Goal: Task Accomplishment & Management: Complete application form

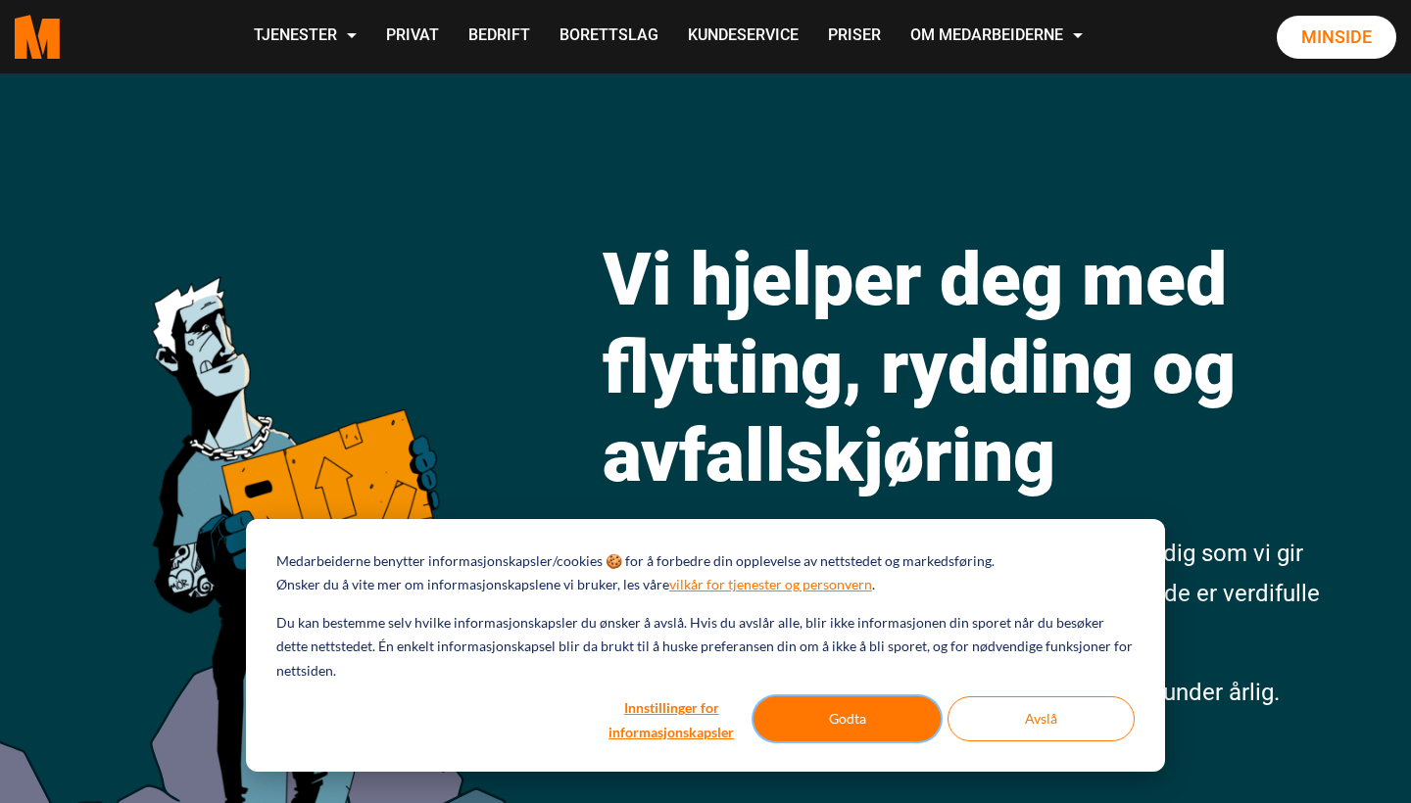
click at [865, 720] on button "Godta" at bounding box center [846, 718] width 187 height 45
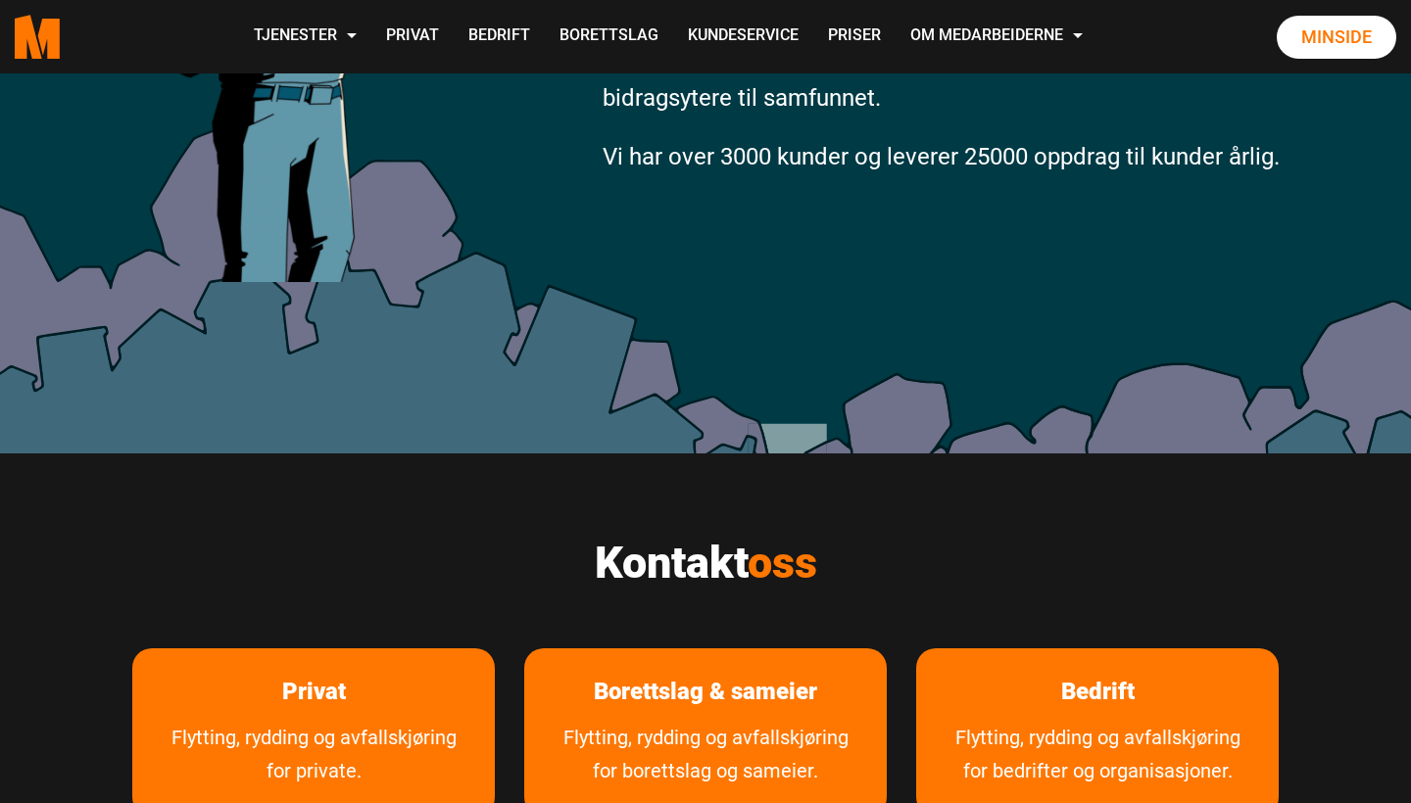
scroll to position [803, 0]
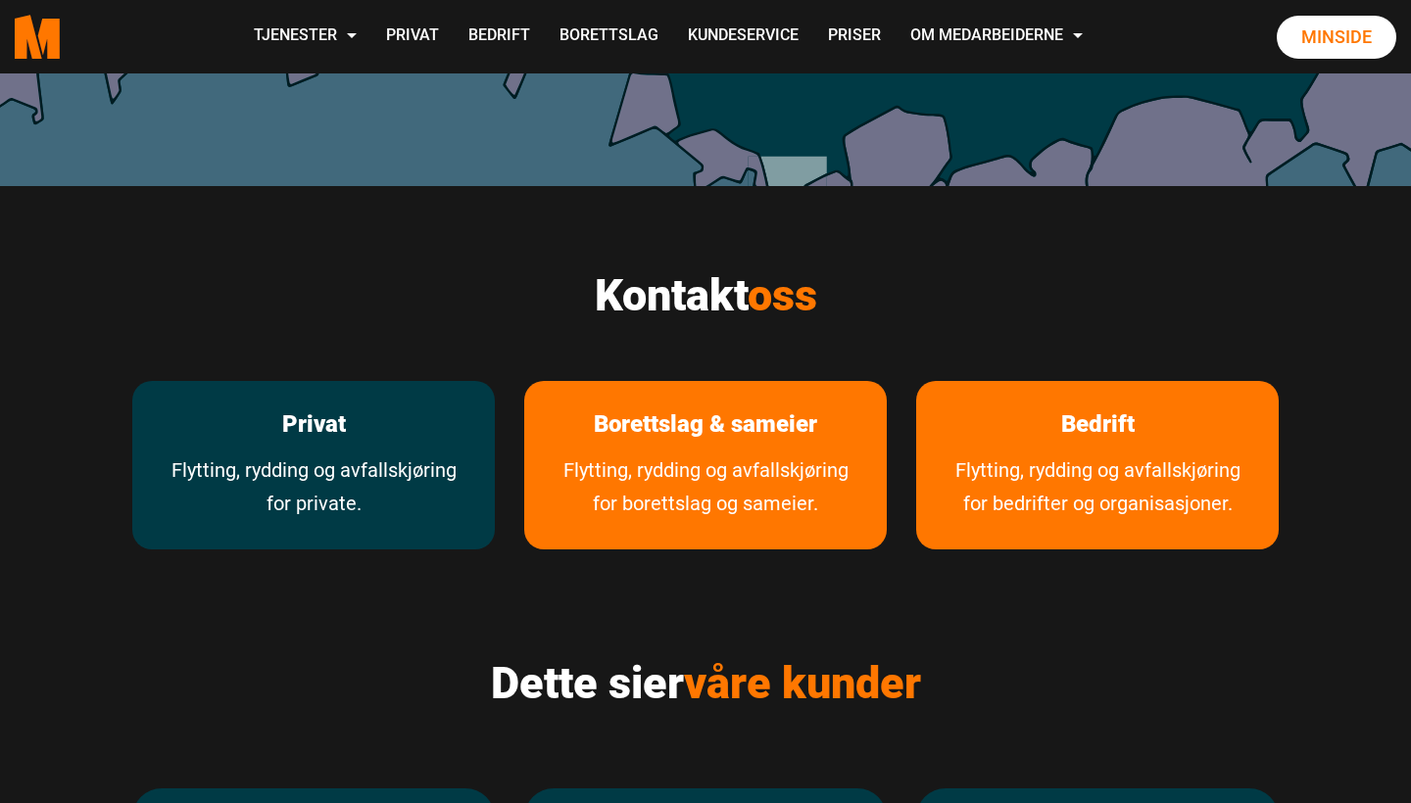
click at [275, 446] on link "Privat" at bounding box center [314, 424] width 122 height 87
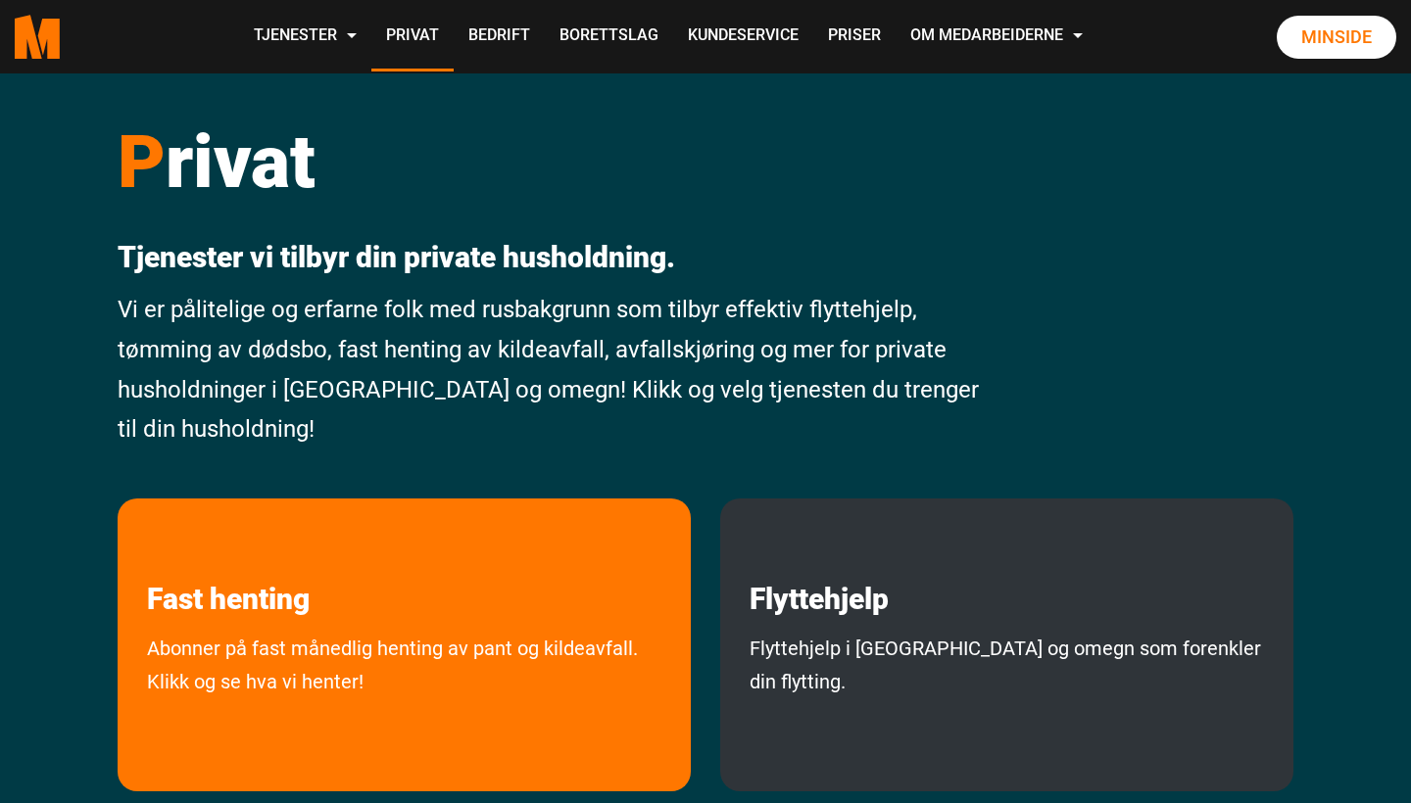
click at [965, 575] on p "Flyttehjelp" at bounding box center [1006, 558] width 573 height 119
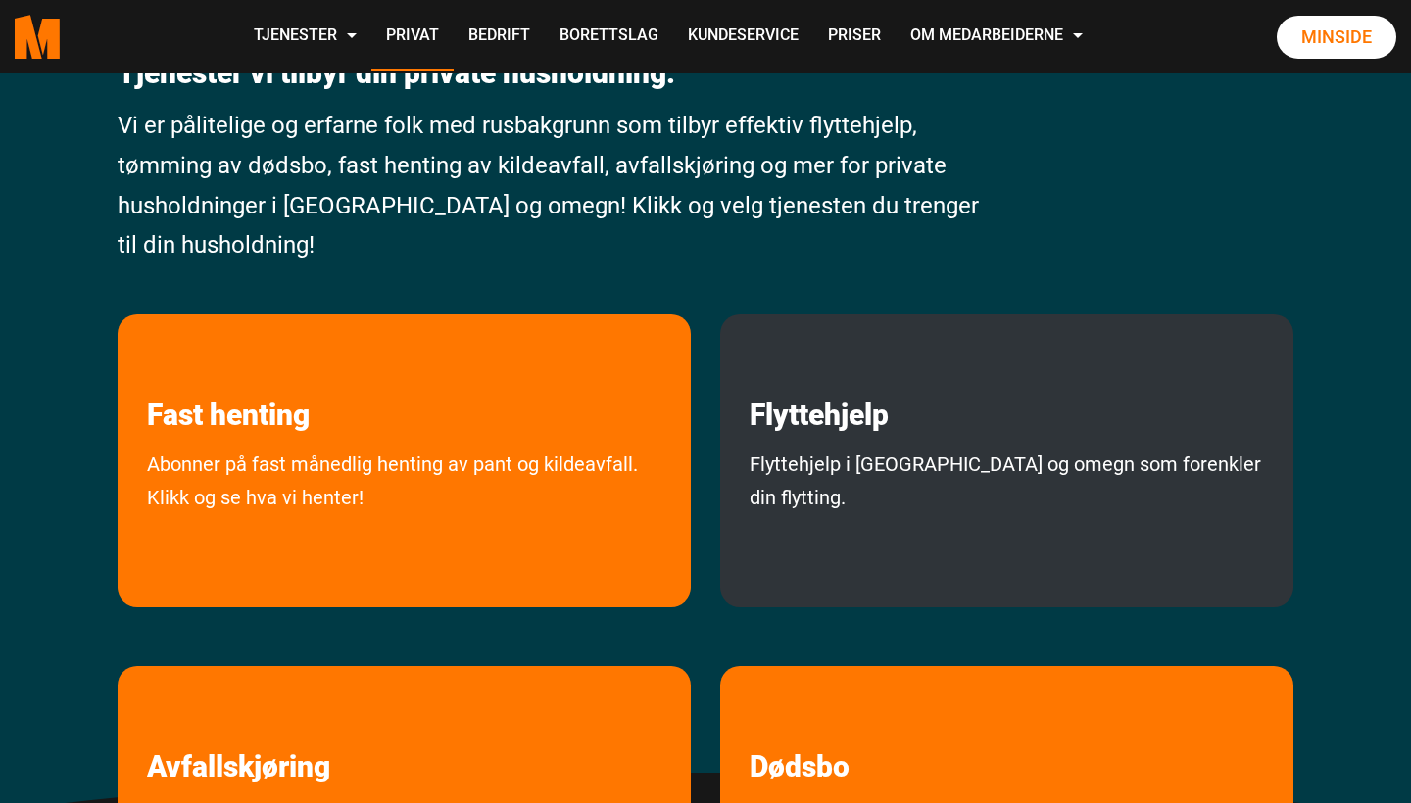
scroll to position [612, 0]
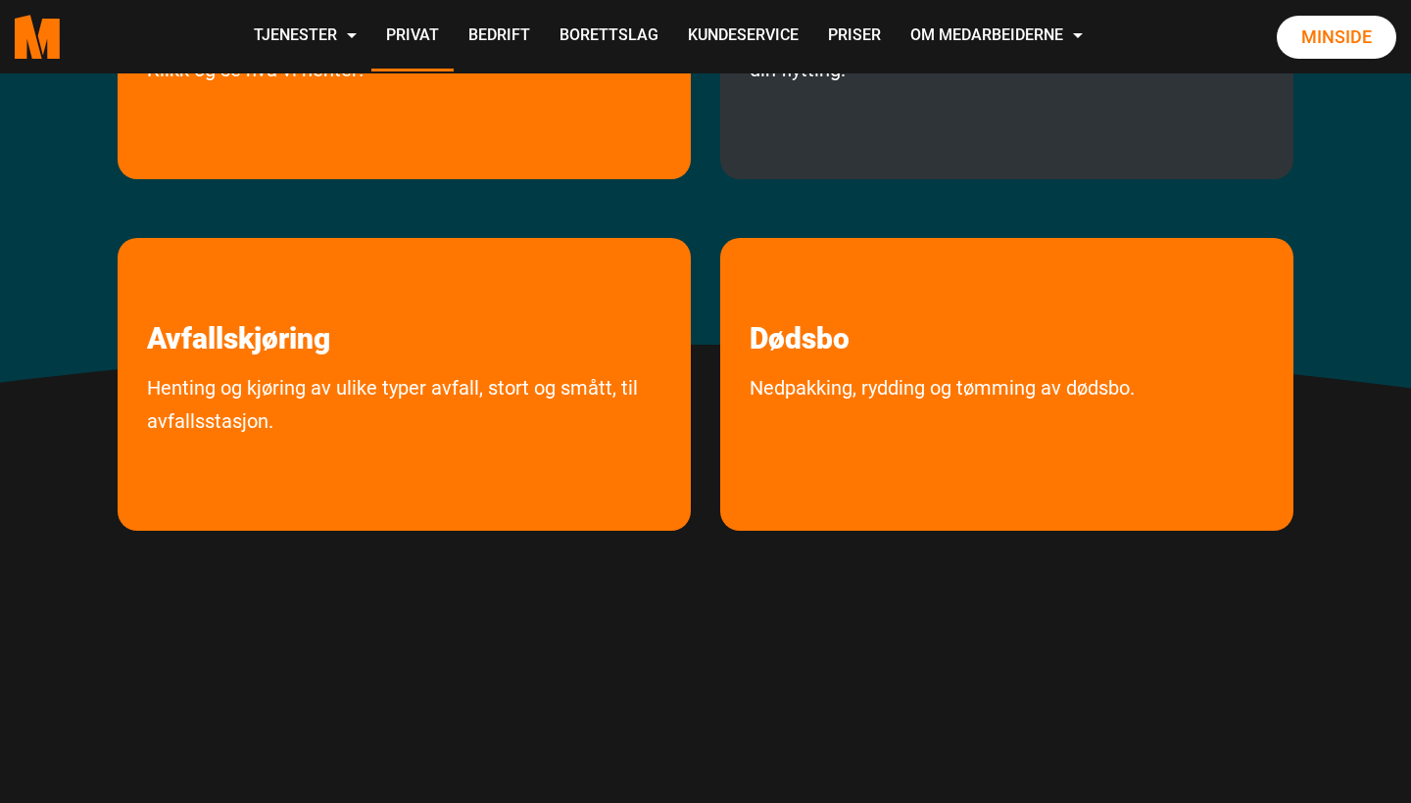
click at [881, 118] on link "Flyttehjelp i Oslo og omegn som forenkler din flytting." at bounding box center [1006, 95] width 573 height 150
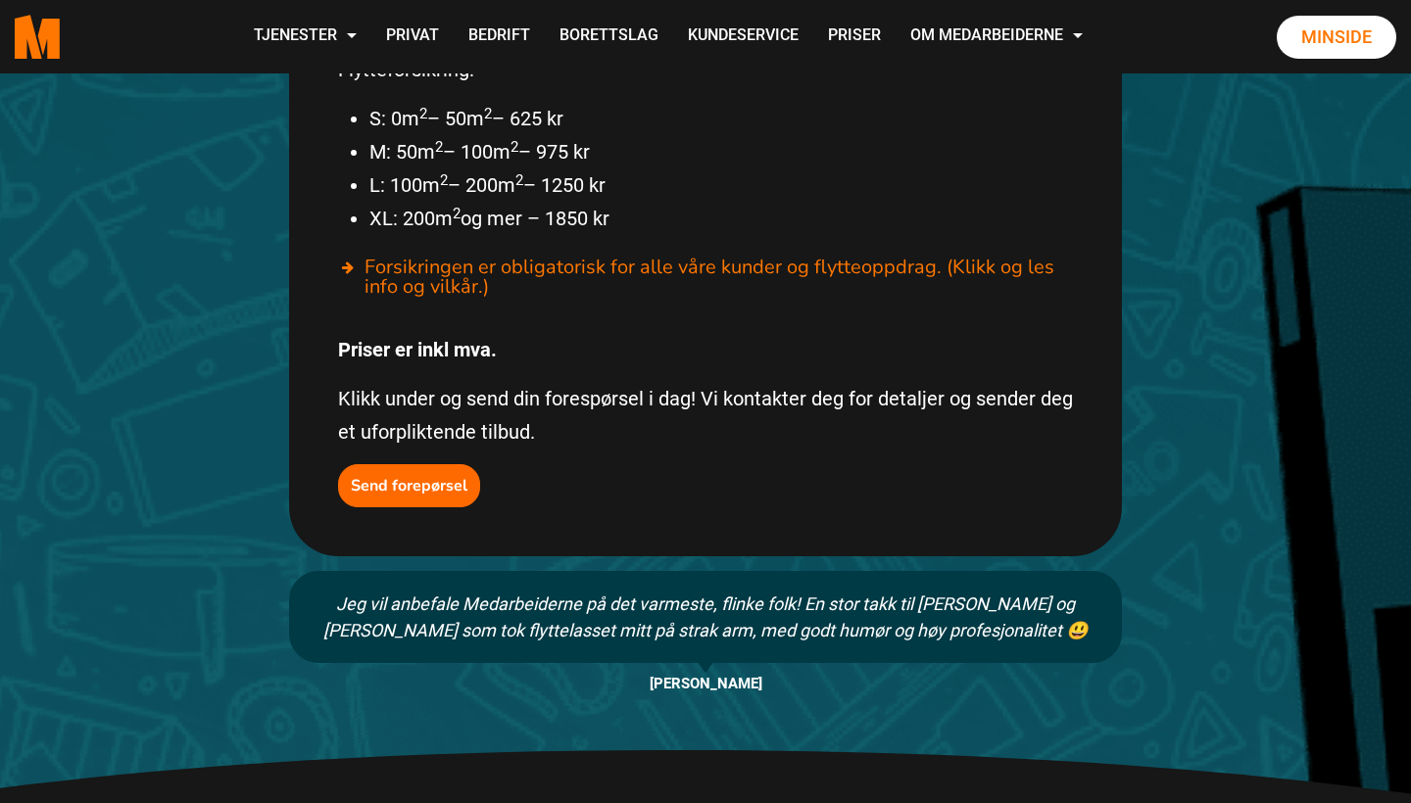
scroll to position [1399, 0]
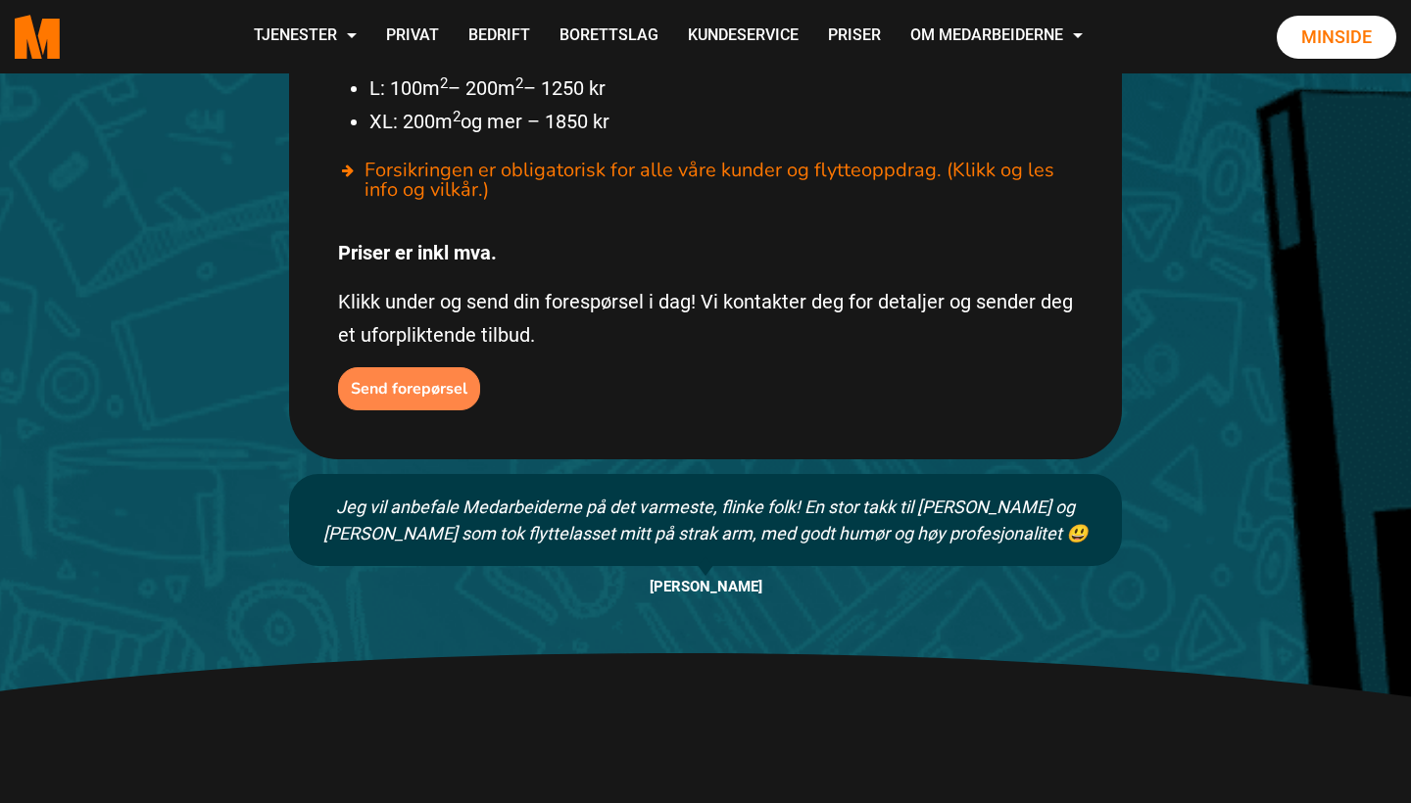
click at [430, 378] on b "Send forepørsel" at bounding box center [409, 389] width 117 height 22
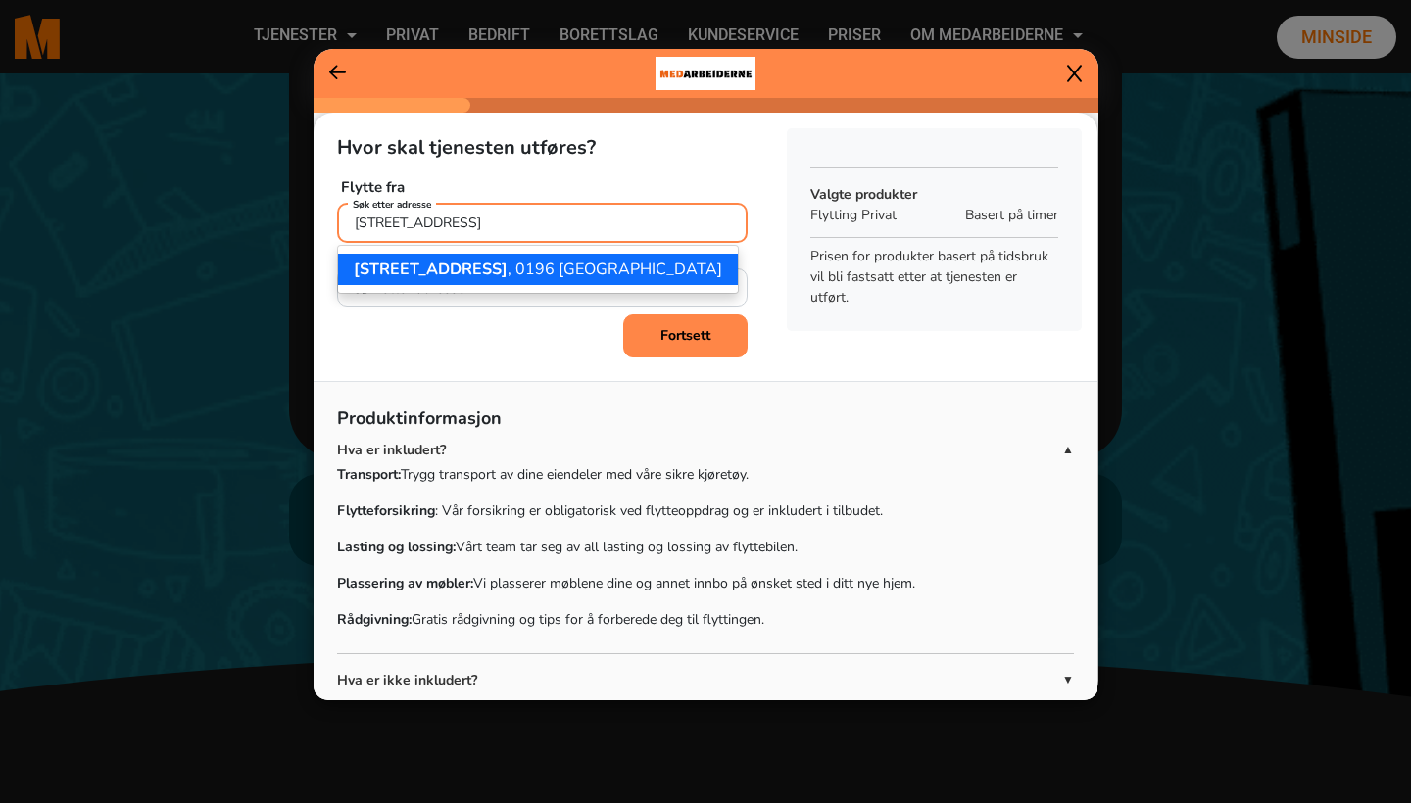
type input "[STREET_ADDRESS]"
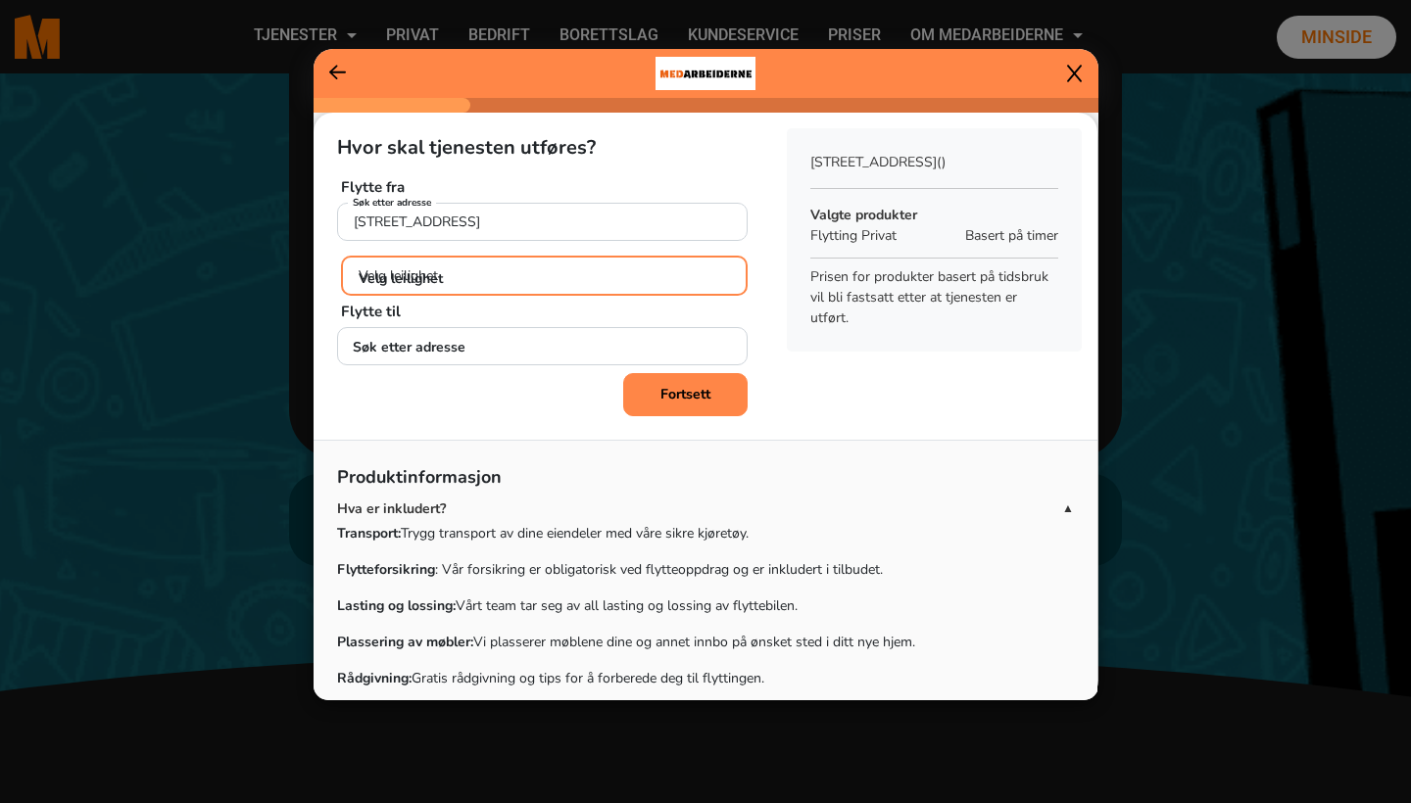
select select "H0101"
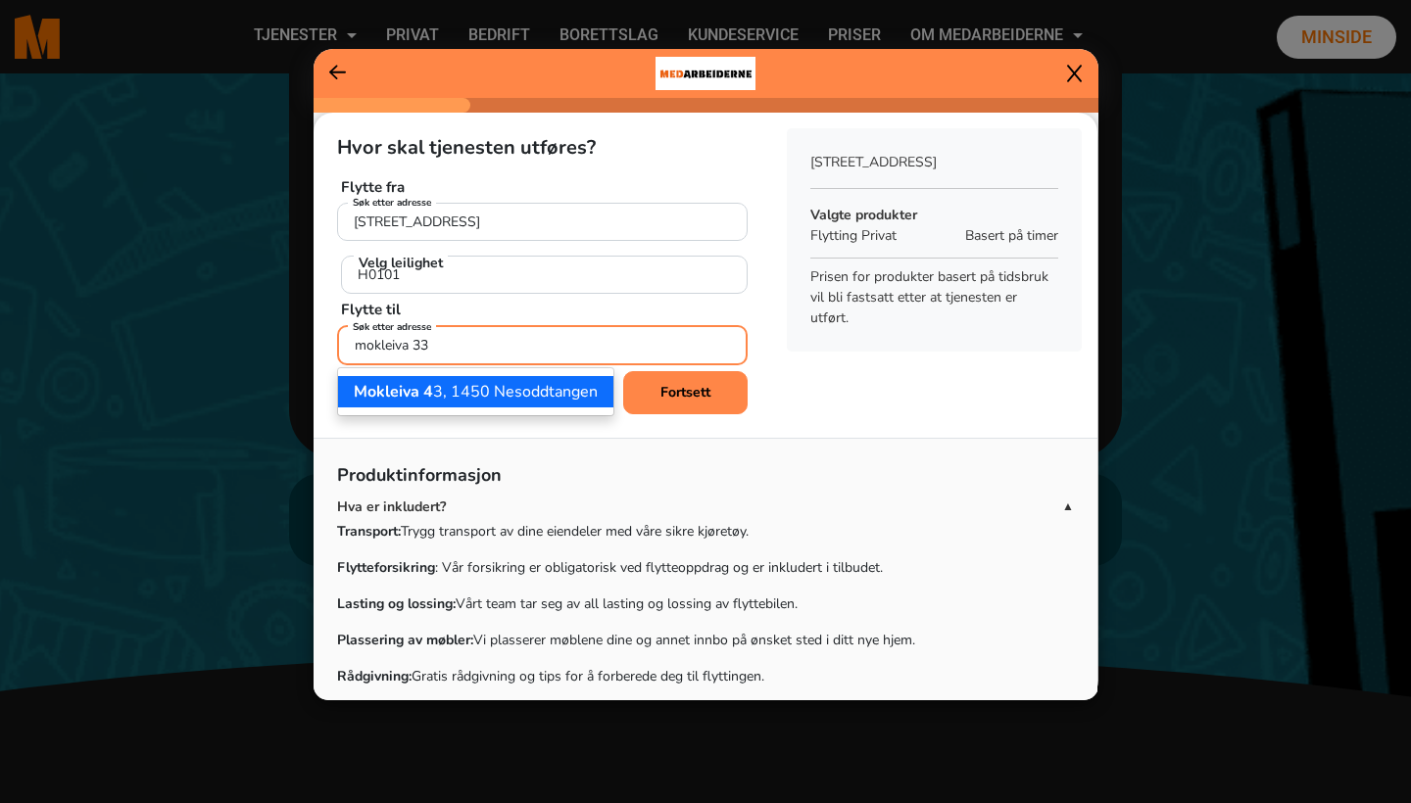
type input "Mokleiva 33, 1450 Nesoddtangen"
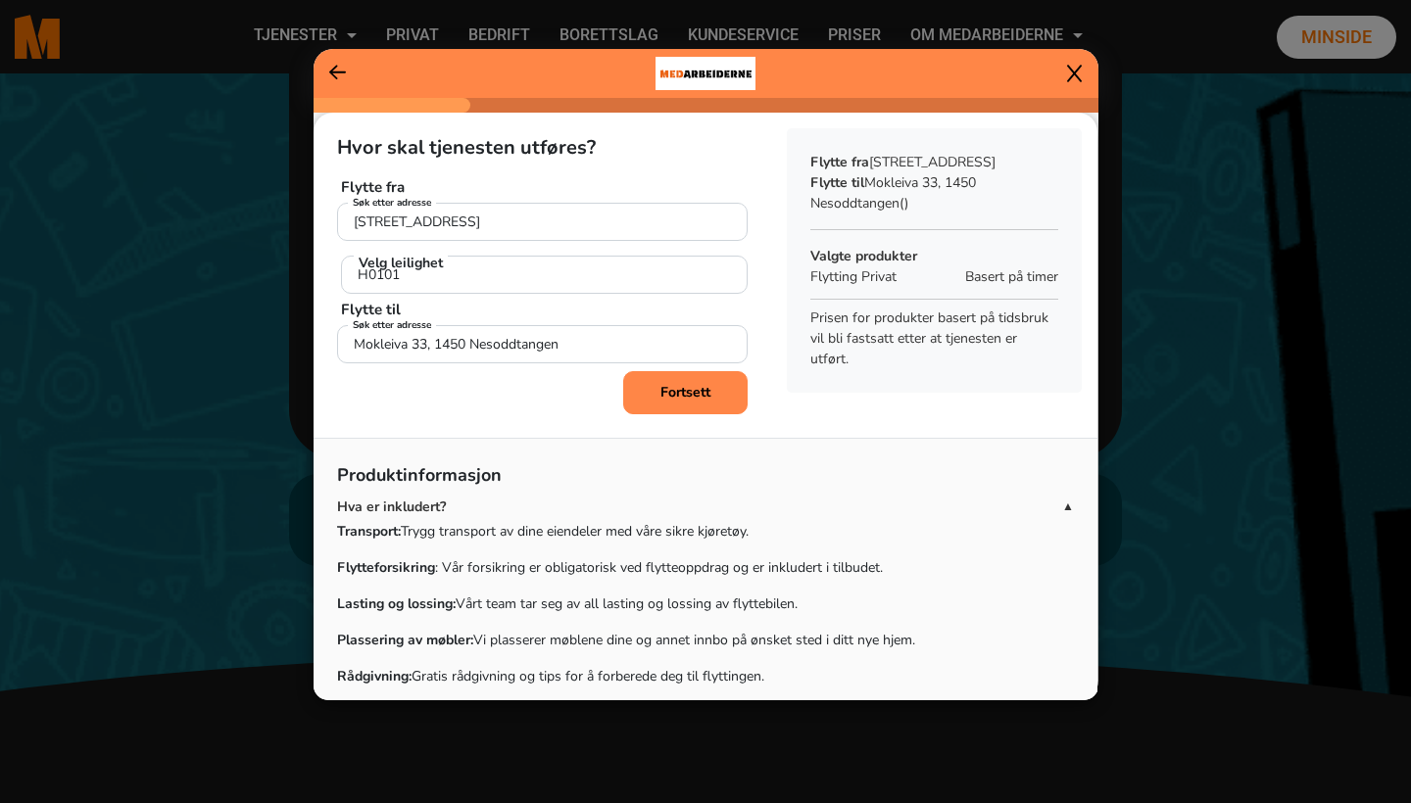
click at [692, 399] on b "Fortsett" at bounding box center [685, 392] width 50 height 19
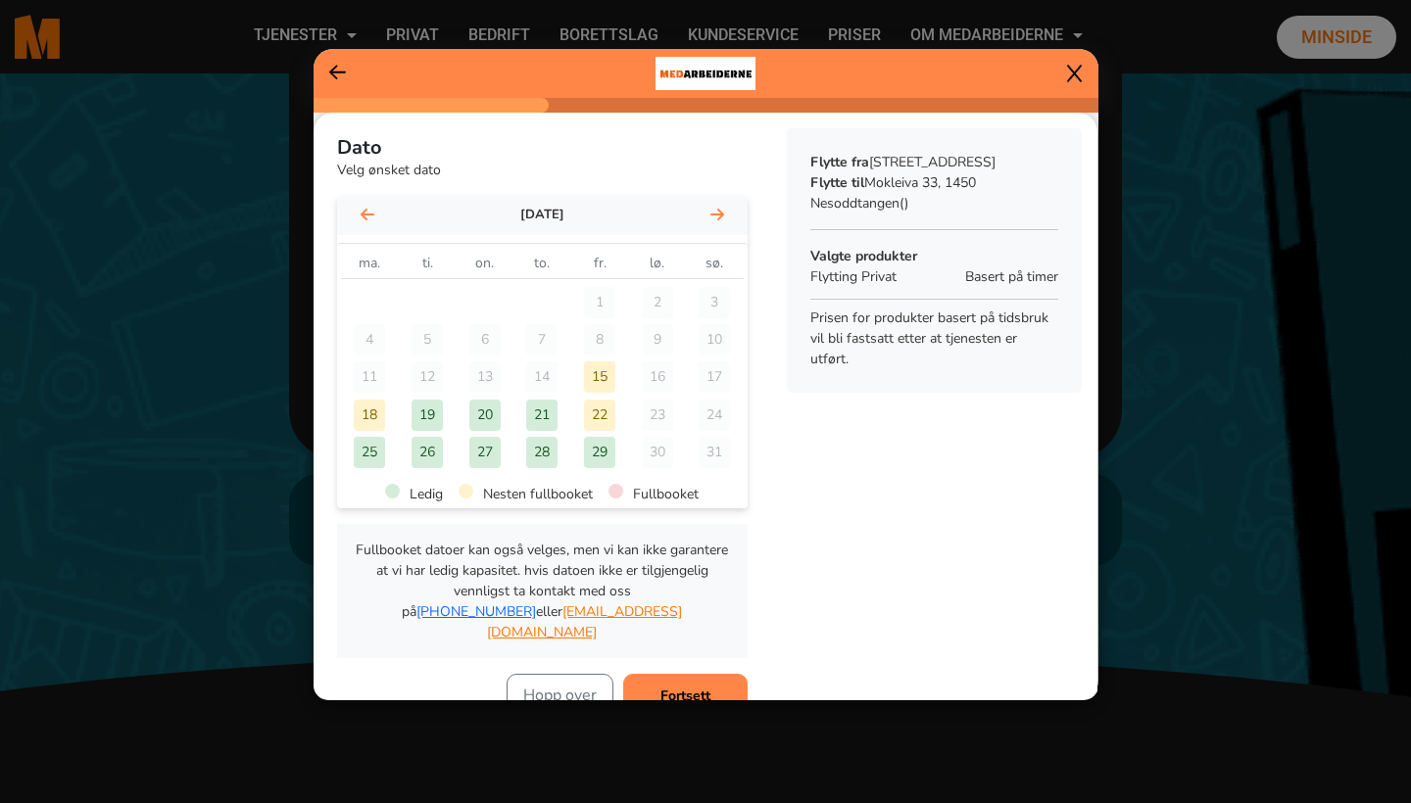
click at [730, 212] on div "[DATE]" at bounding box center [542, 215] width 410 height 39
click at [706, 210] on div "[DATE]" at bounding box center [542, 215] width 410 height 39
click at [719, 215] on icon at bounding box center [717, 214] width 14 height 12
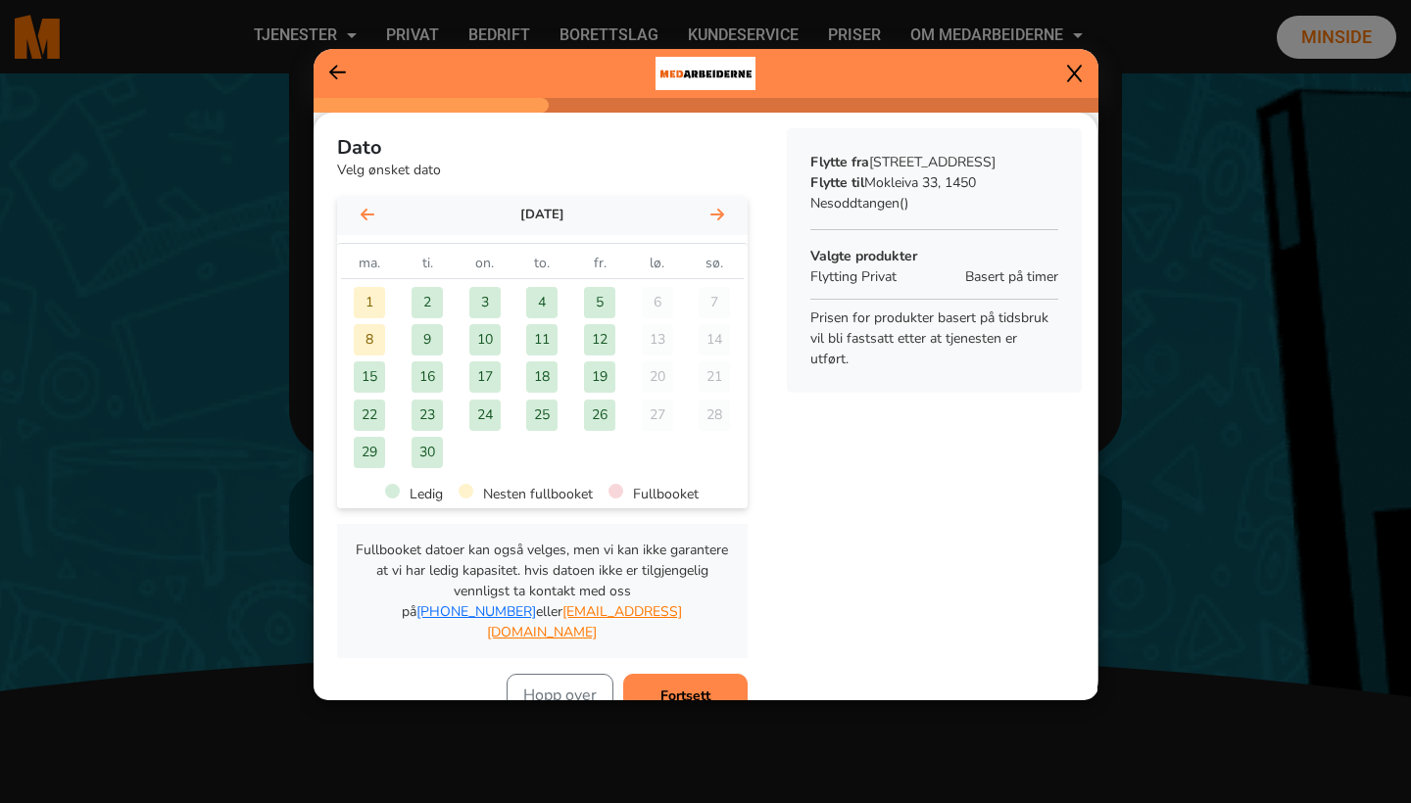
click at [495, 408] on div "24" at bounding box center [484, 415] width 31 height 31
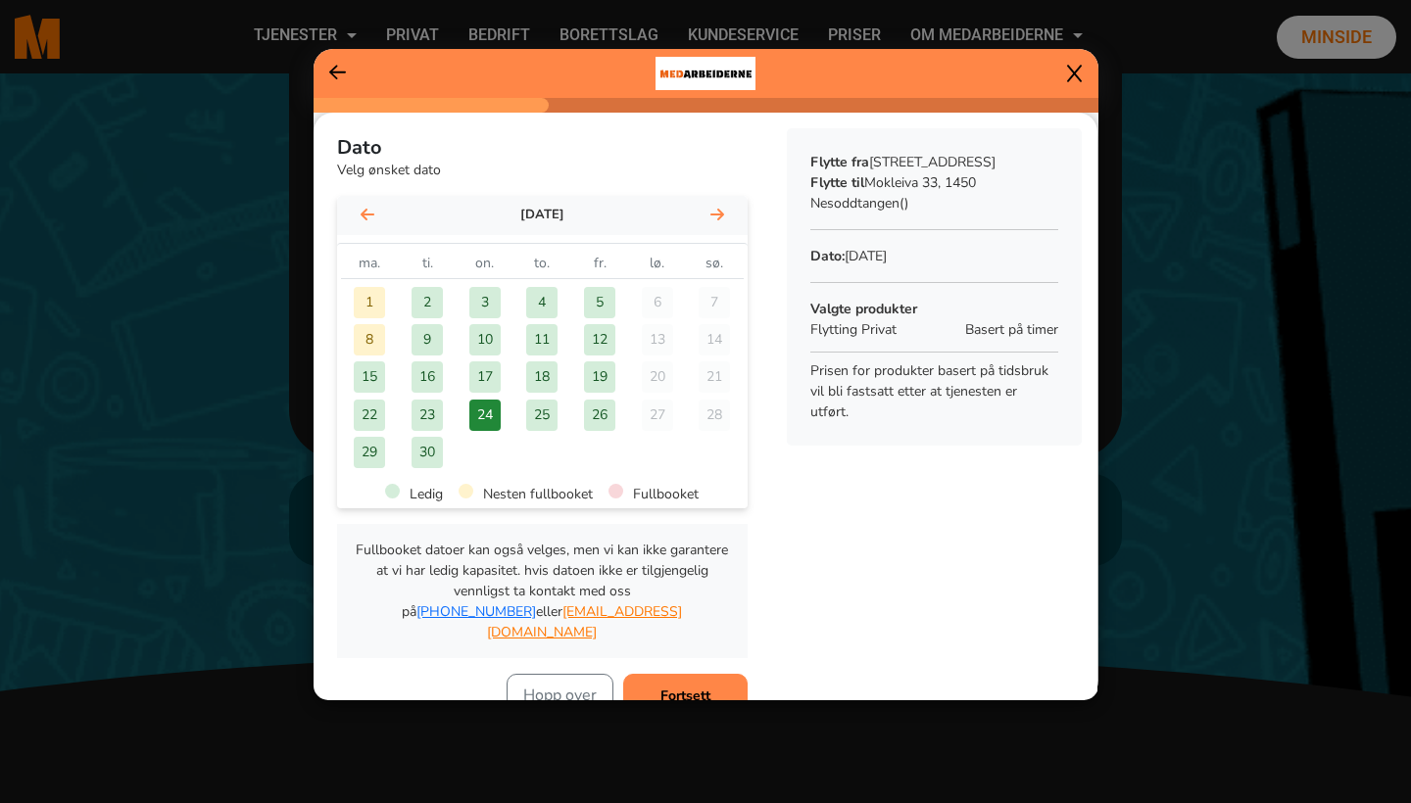
click at [492, 419] on div "24" at bounding box center [484, 415] width 31 height 31
click at [657, 675] on button "Fortsett" at bounding box center [685, 695] width 124 height 43
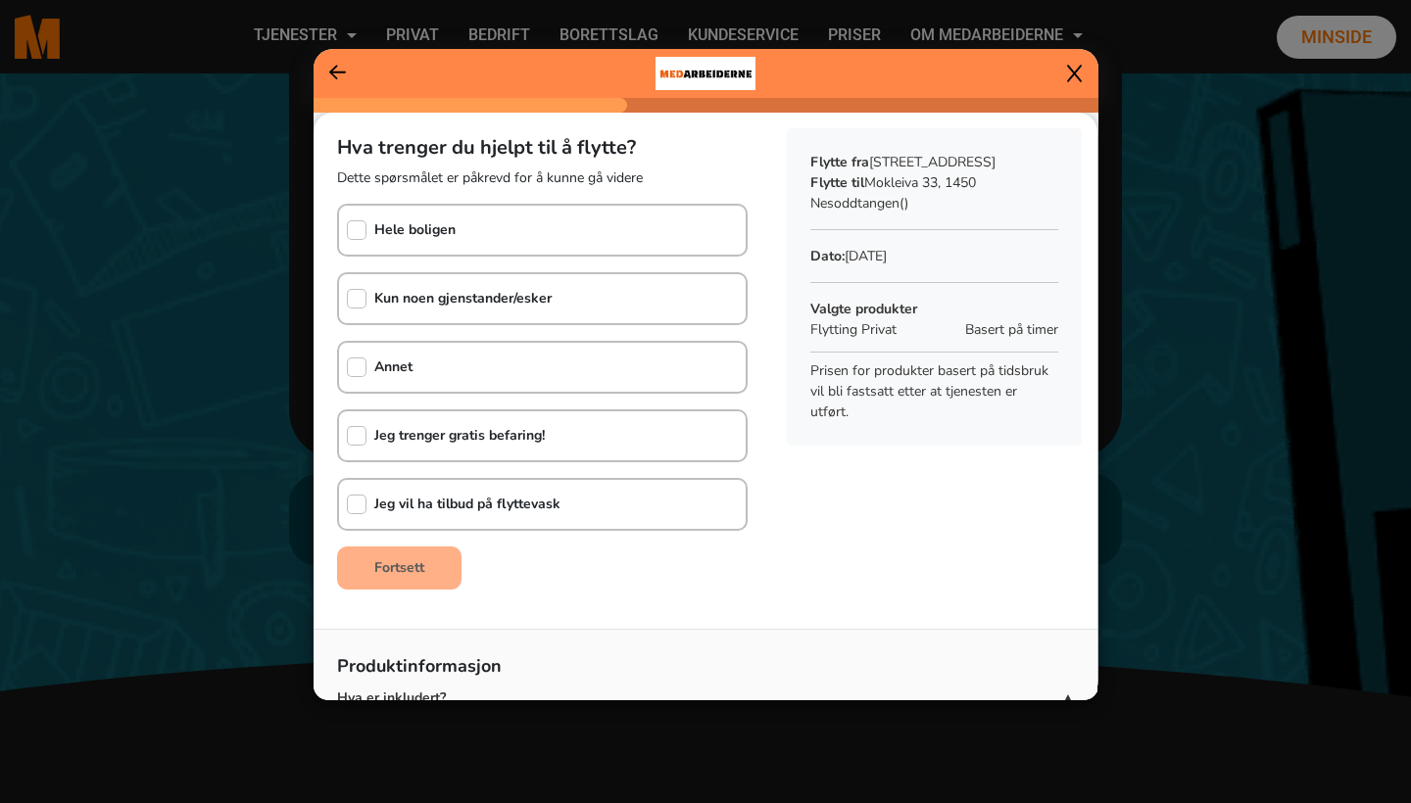
click at [432, 236] on b "Hele boligen" at bounding box center [414, 229] width 81 height 19
checkbox input "true"
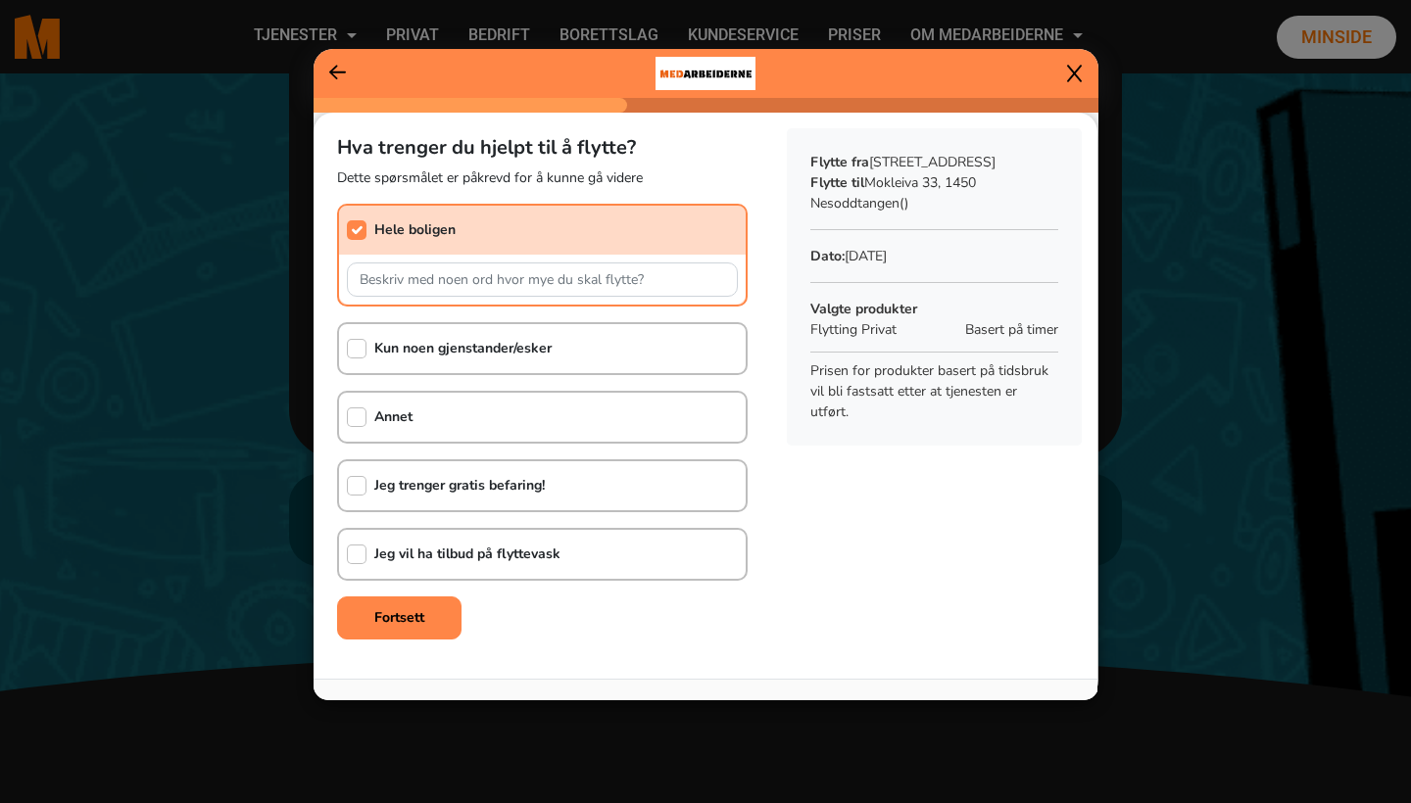
click at [488, 536] on div "Jeg vil ha tilbud på flyttevask" at bounding box center [449, 554] width 221 height 49
checkbox input "true"
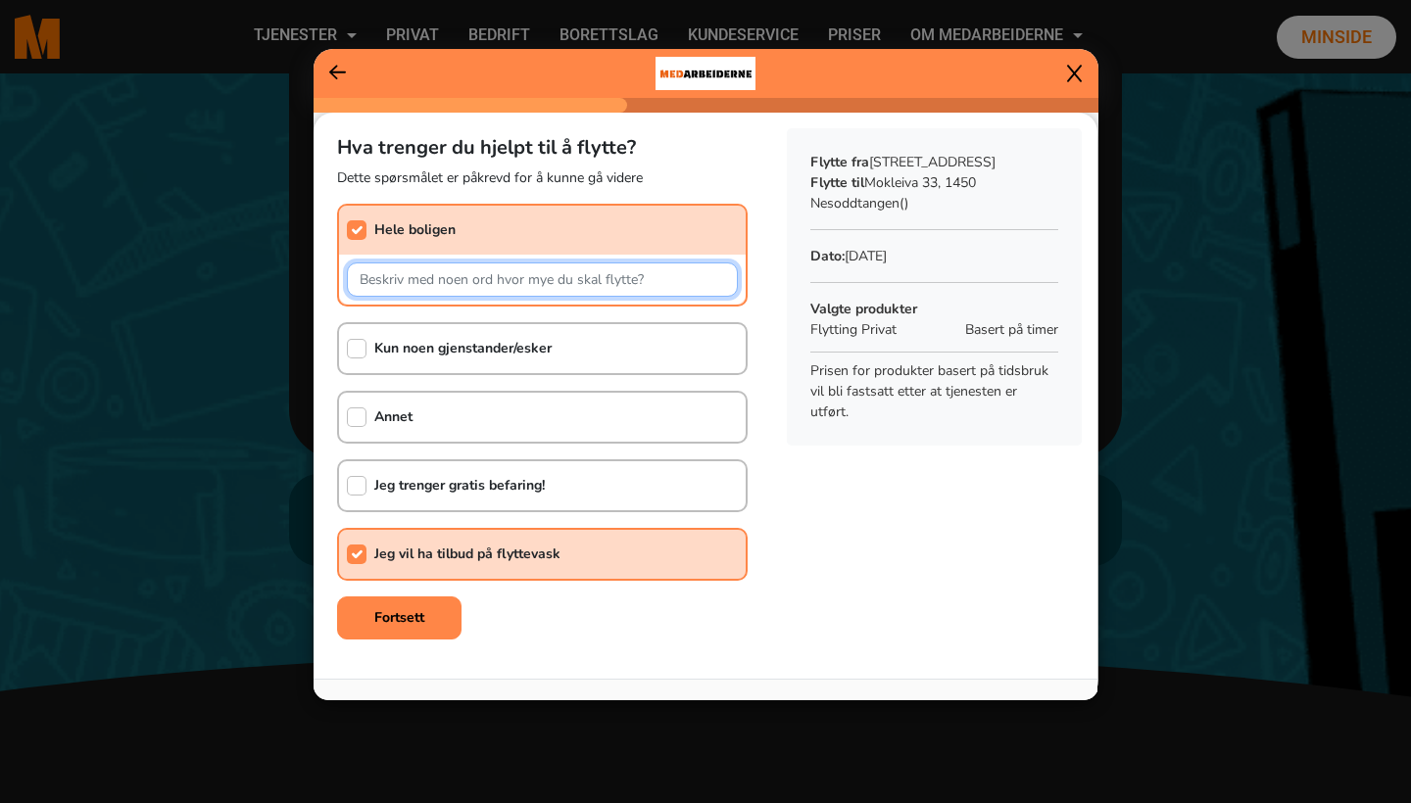
click at [473, 279] on input "text" at bounding box center [542, 280] width 391 height 34
type input "S"
type input "Dobbeltseng, sofa, spisebord, stoler, store krukker, og en del esker"
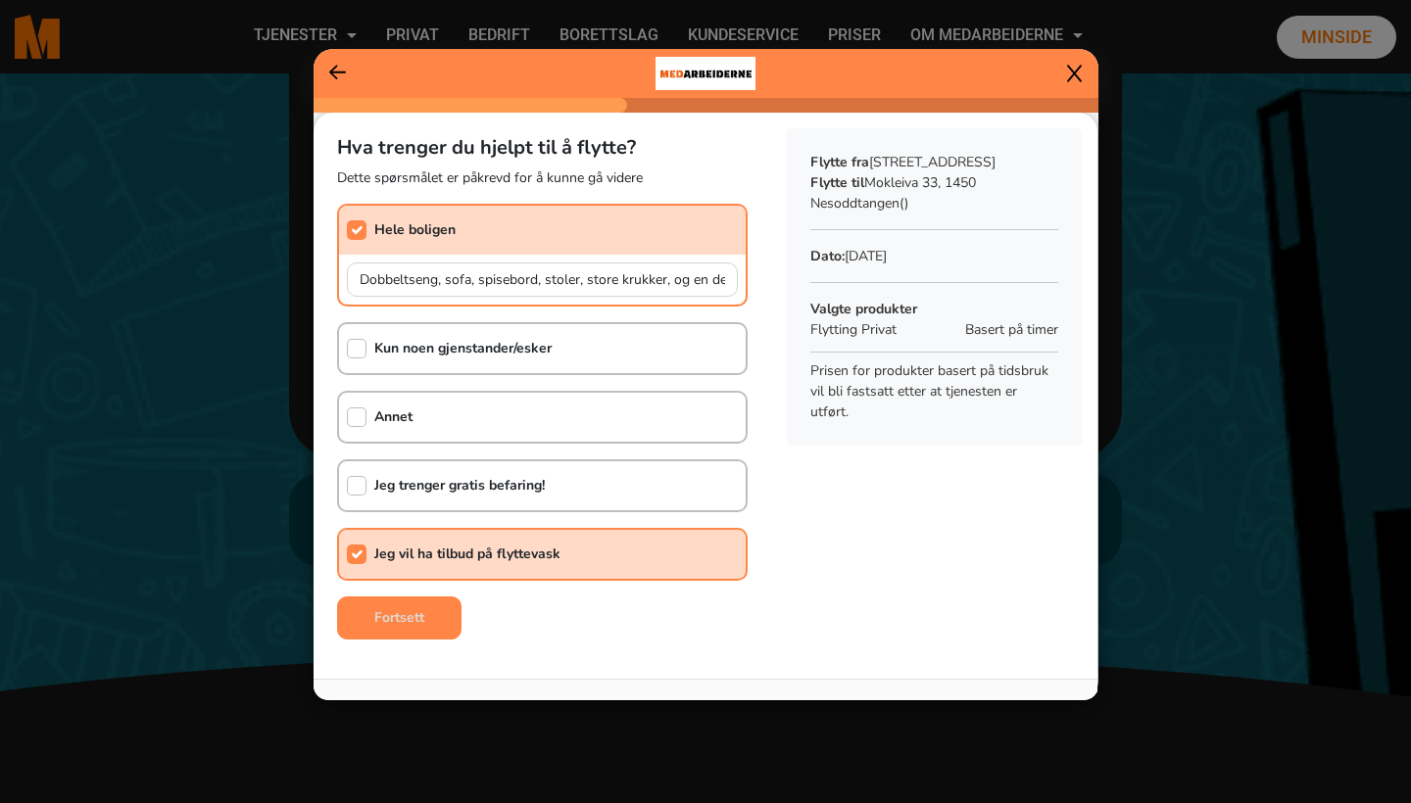
click at [418, 613] on b "Fortsett" at bounding box center [399, 617] width 50 height 19
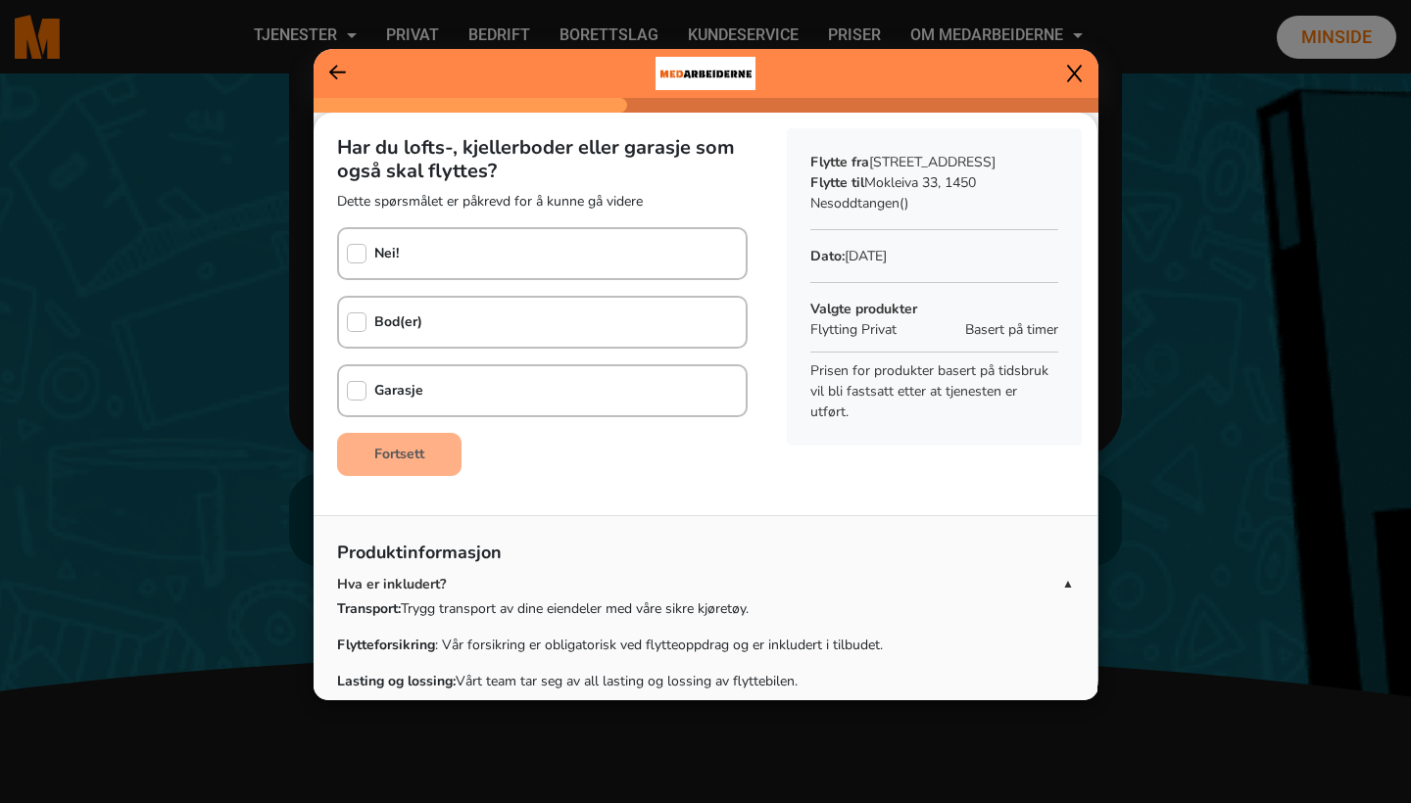
click at [458, 321] on div "Bod(er)" at bounding box center [542, 322] width 410 height 53
checkbox input "true"
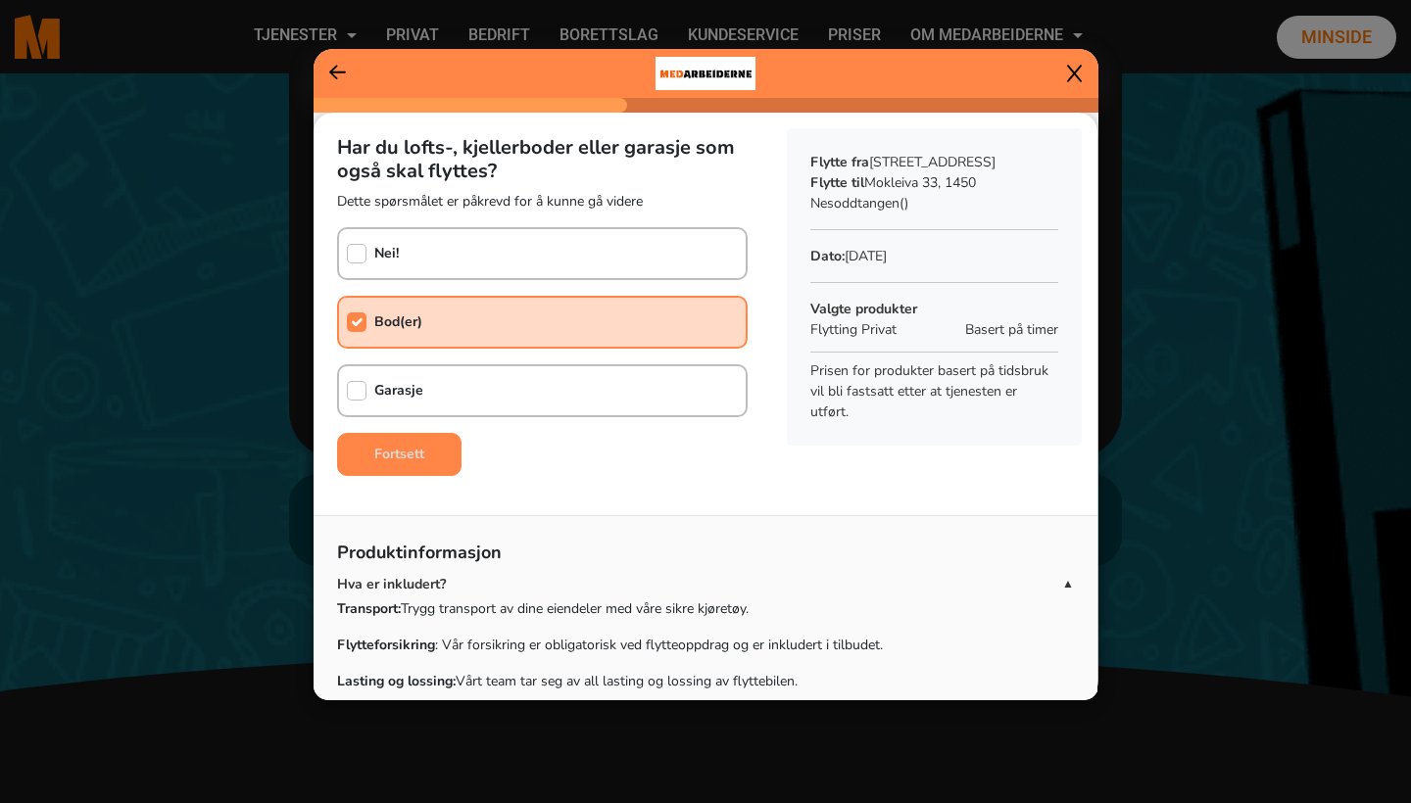
click at [417, 458] on b "Fortsett" at bounding box center [399, 454] width 50 height 19
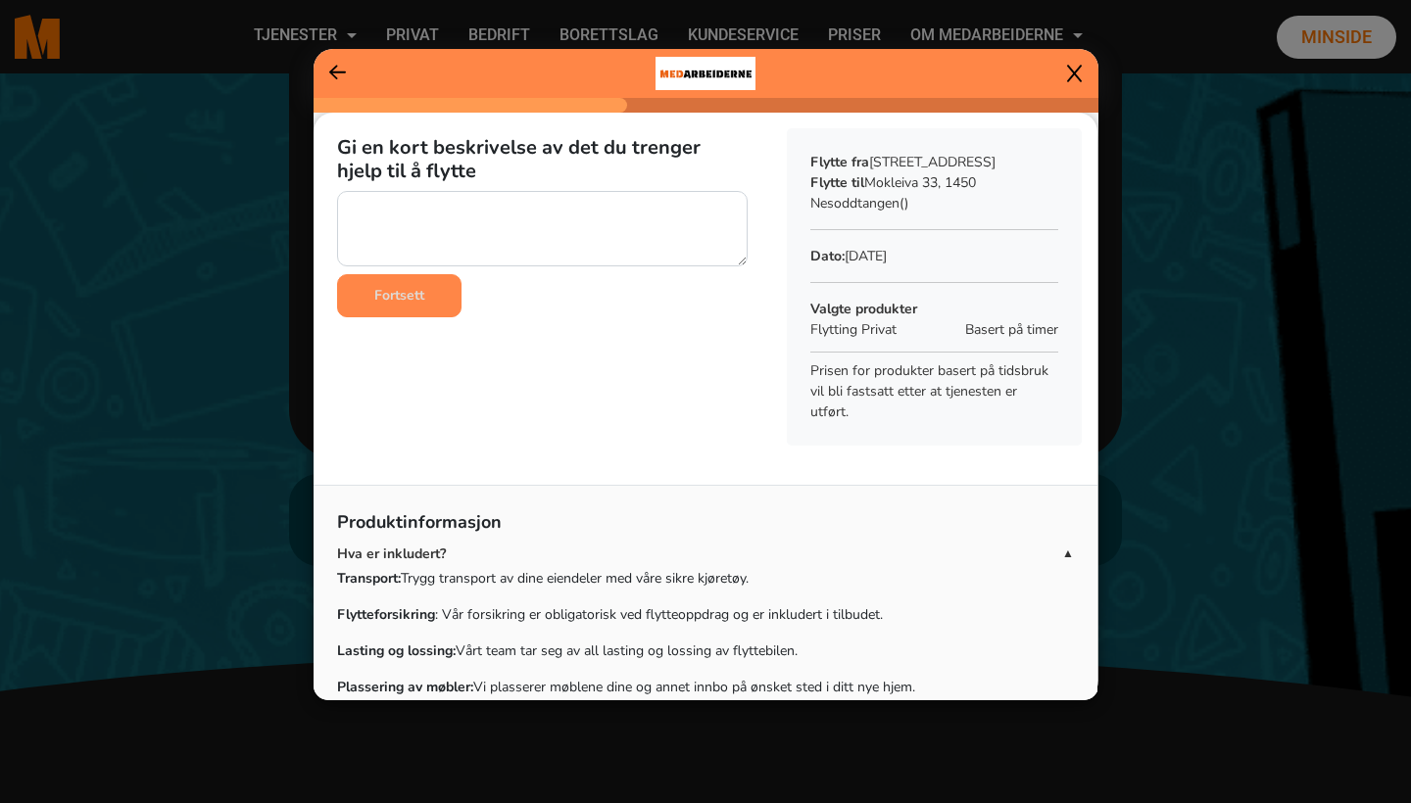
scroll to position [0, 0]
click at [412, 306] on button "Fortsett" at bounding box center [399, 295] width 124 height 43
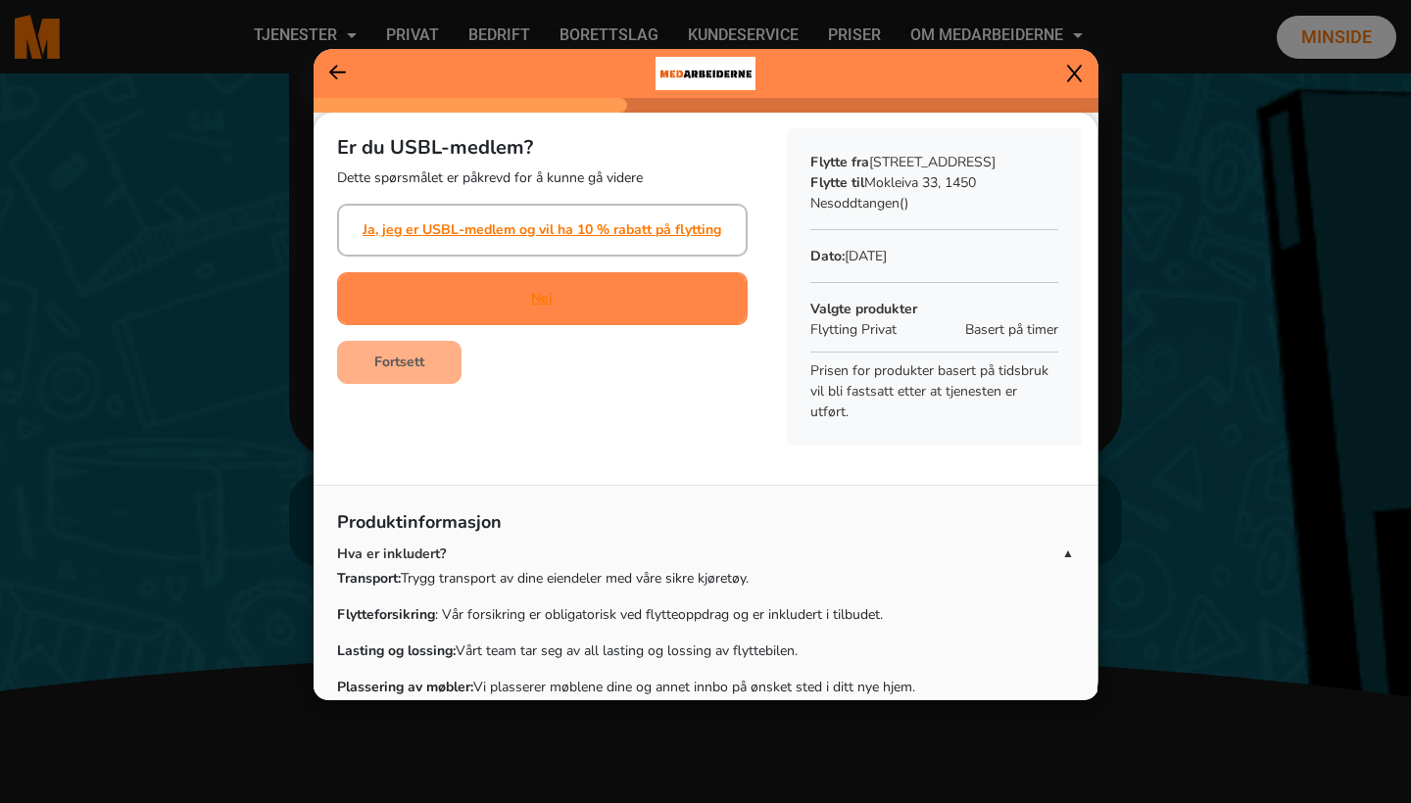
click at [557, 292] on div "Nei" at bounding box center [542, 298] width 410 height 53
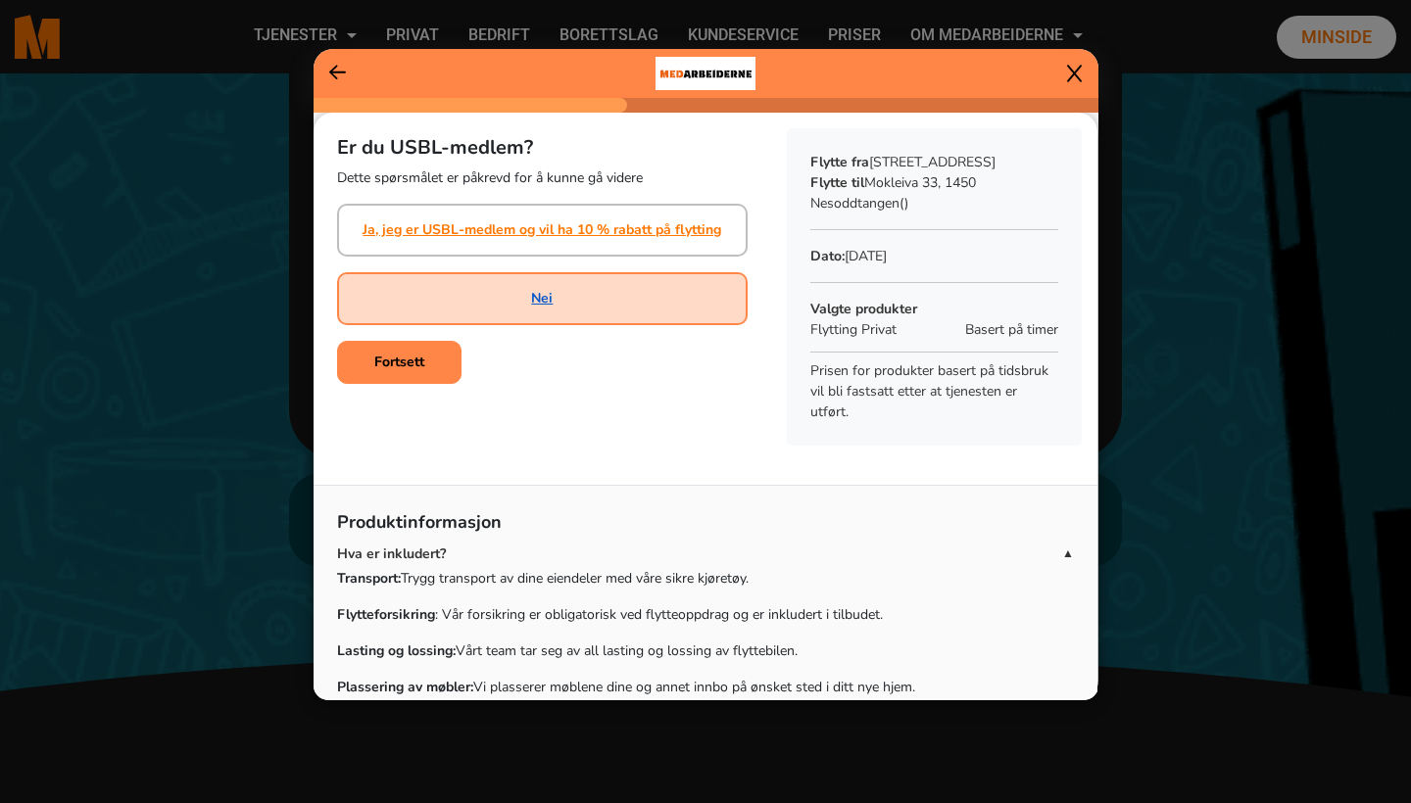
click at [548, 306] on link "Nei" at bounding box center [542, 298] width 22 height 21
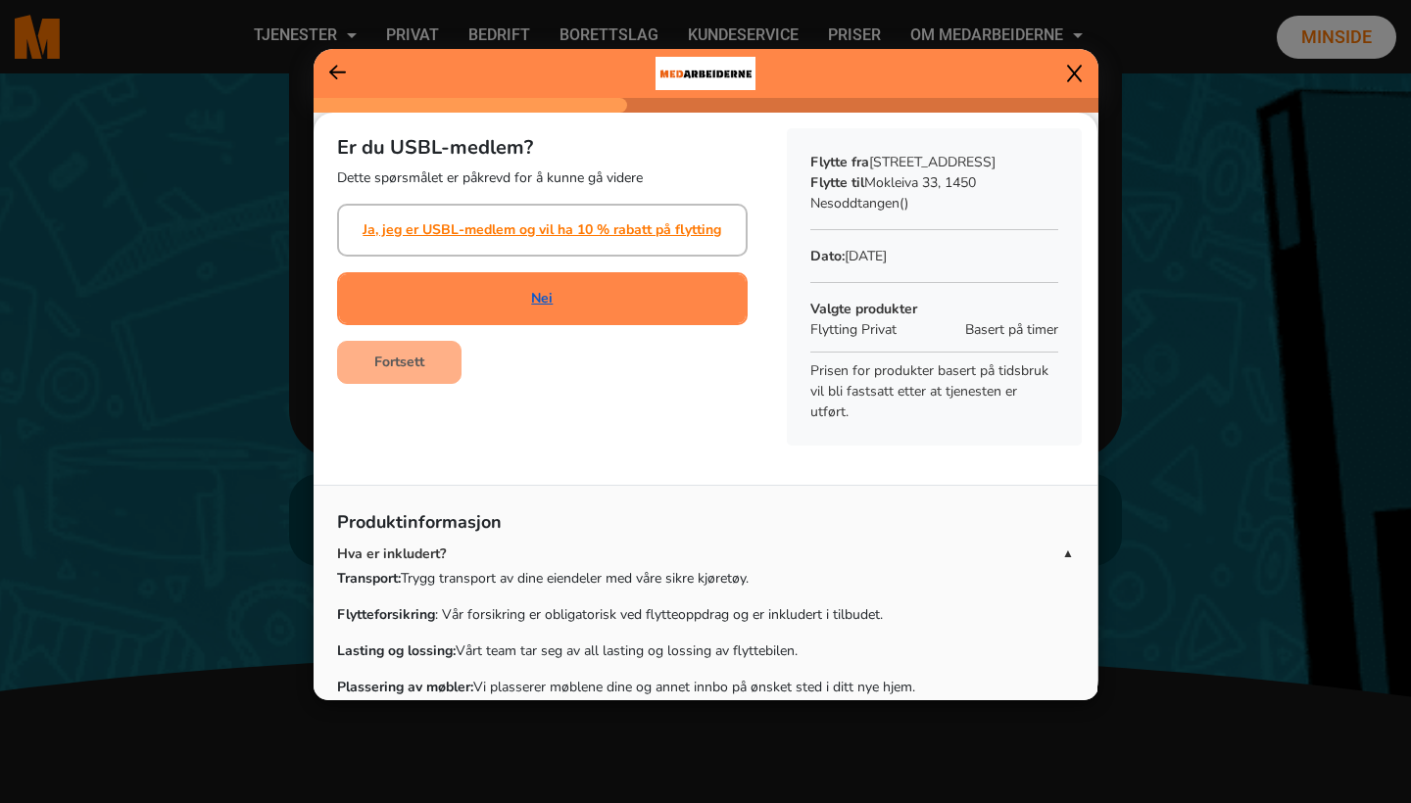
click at [541, 300] on link "Nei" at bounding box center [542, 298] width 22 height 21
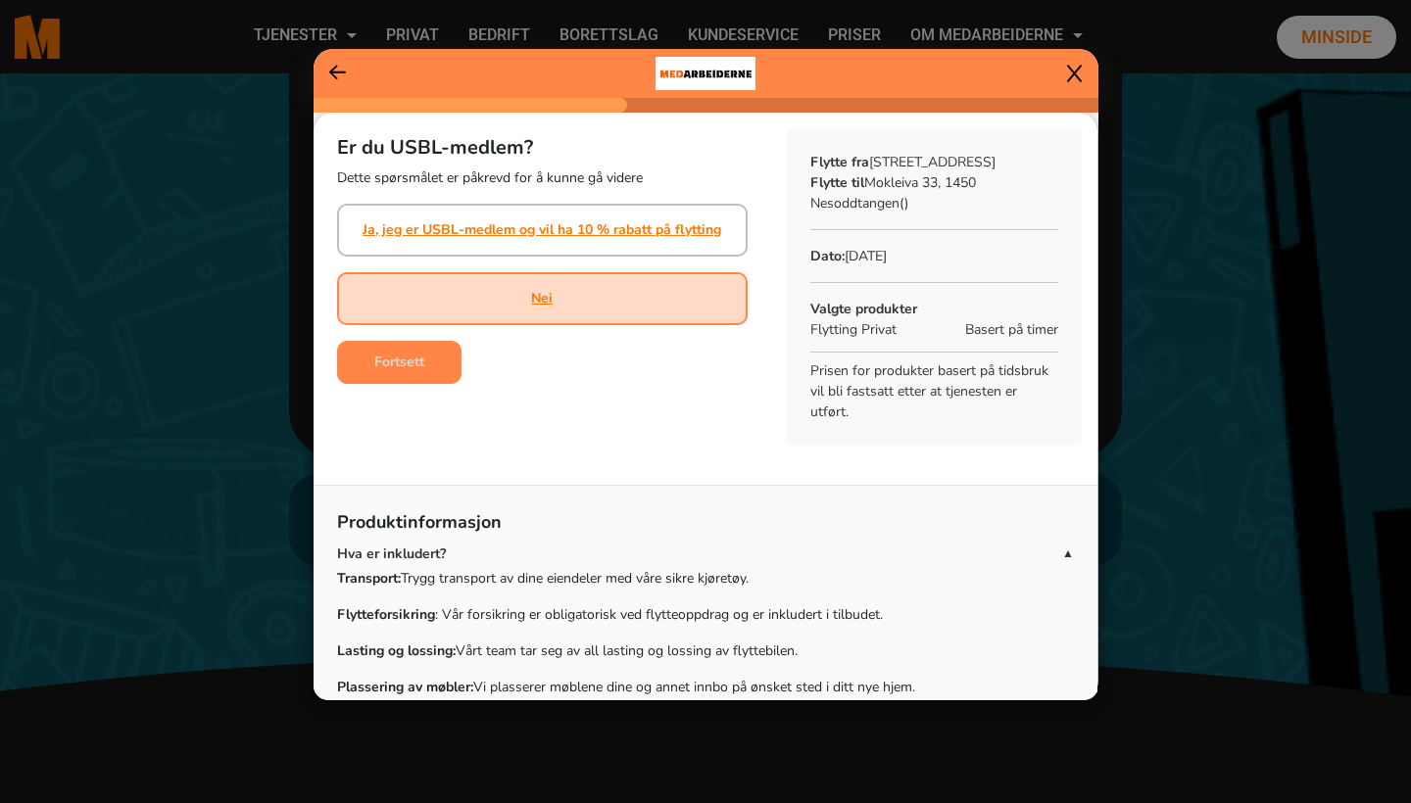
click at [390, 373] on button "Fortsett" at bounding box center [399, 362] width 124 height 43
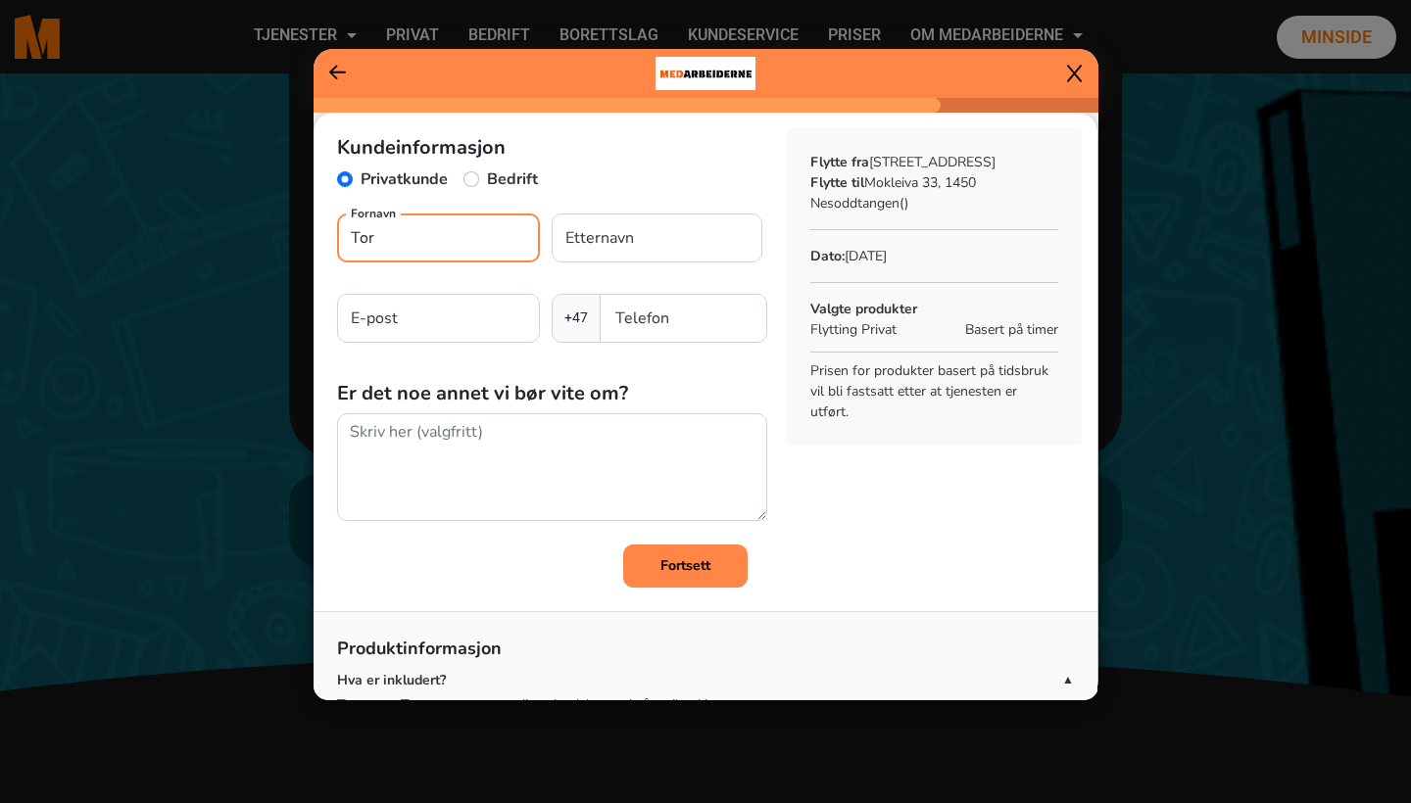
type input "[PERSON_NAME]"
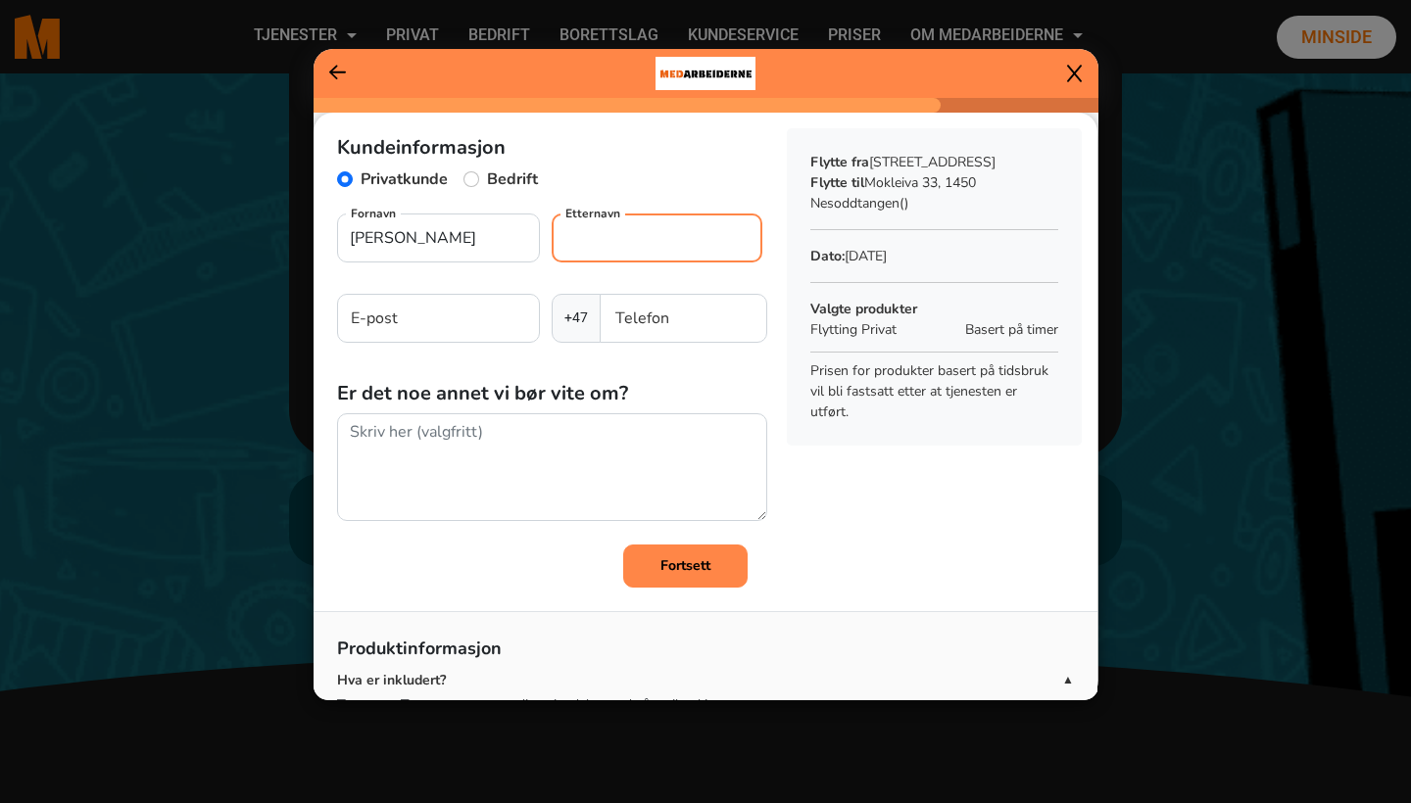
type input "[PERSON_NAME]"
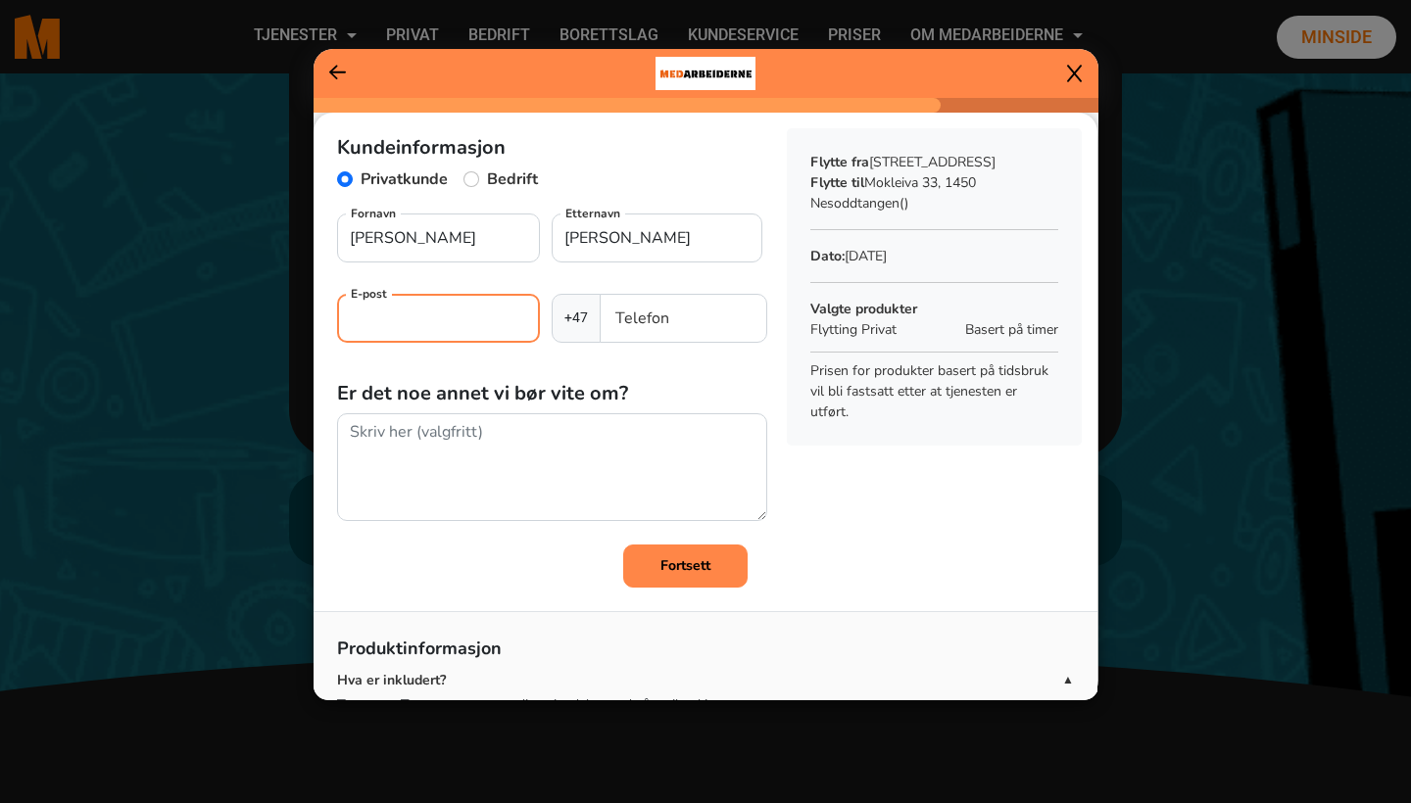
type input "[EMAIL_ADDRESS][DOMAIN_NAME]"
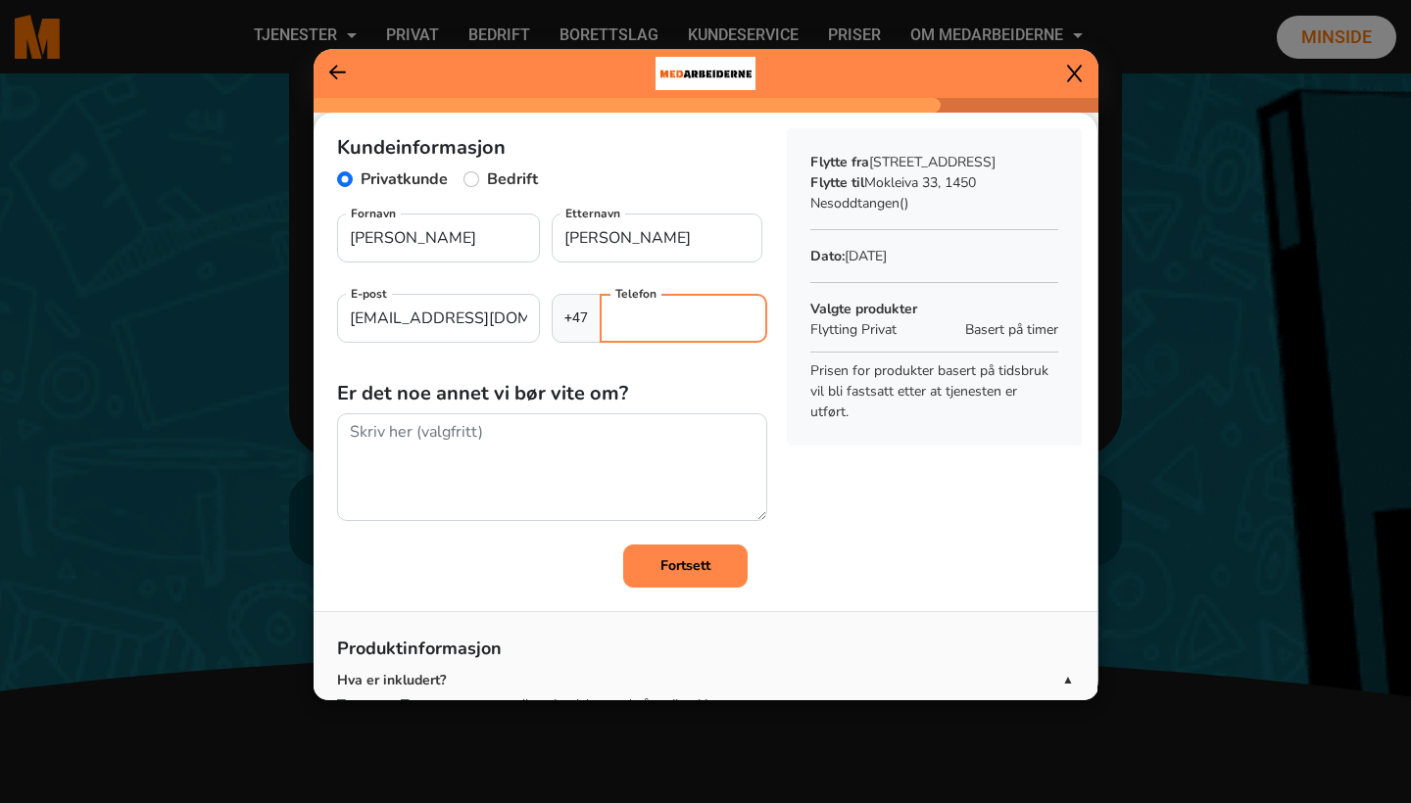
type input "98484988"
click at [433, 309] on input "[EMAIL_ADDRESS][DOMAIN_NAME]" at bounding box center [438, 318] width 203 height 49
type input "[EMAIL_ADDRESS][DOMAIN_NAME]"
click at [695, 573] on b "Fortsett" at bounding box center [685, 565] width 50 height 19
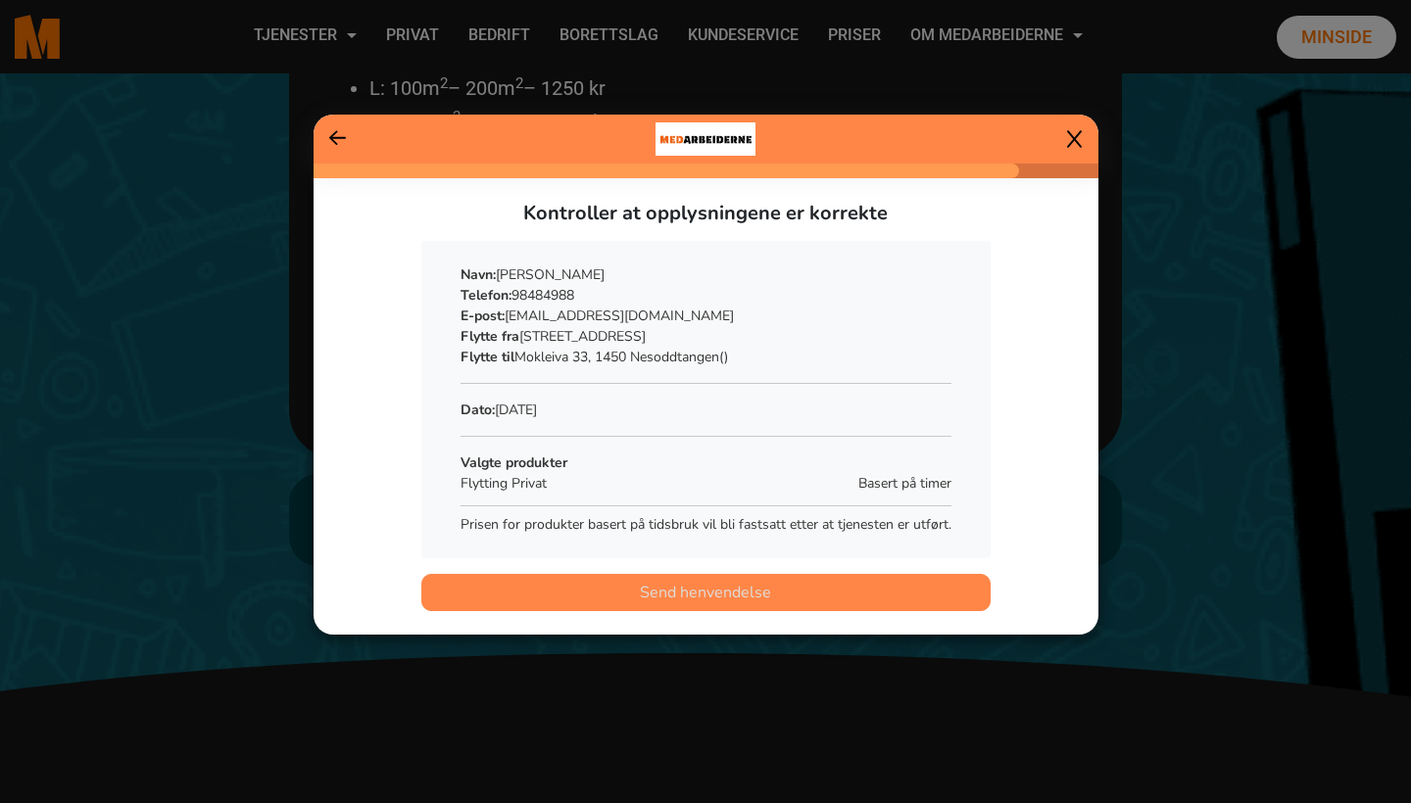
click at [693, 603] on span "Send henvendelse" at bounding box center [705, 593] width 131 height 24
